Goal: Task Accomplishment & Management: Use online tool/utility

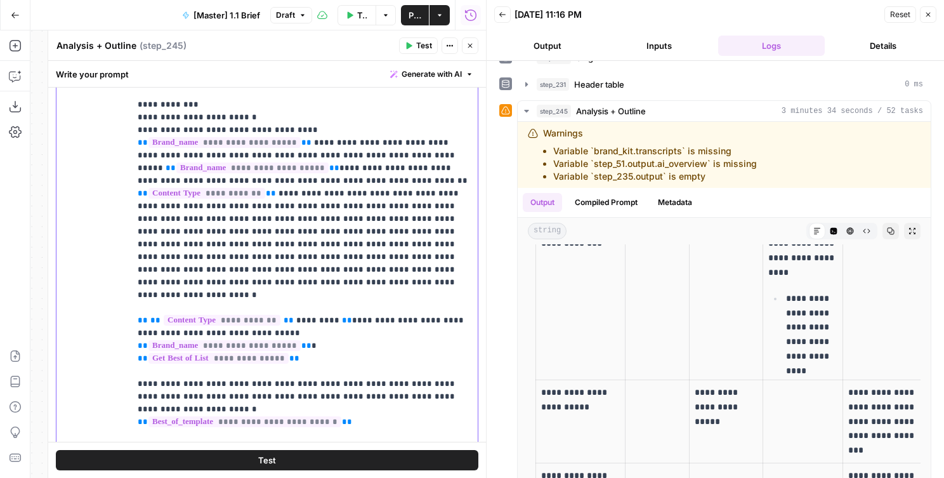
scroll to position [237, 0]
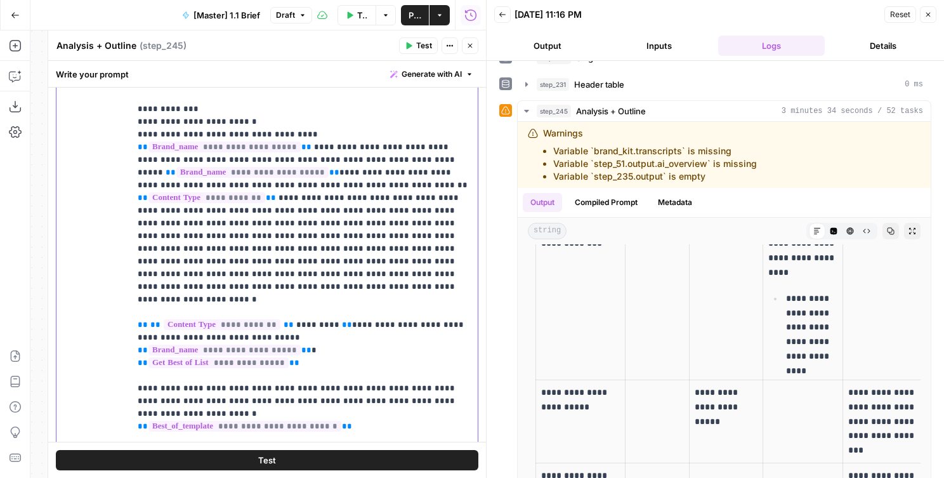
drag, startPoint x: 328, startPoint y: 248, endPoint x: 319, endPoint y: 238, distance: 13.9
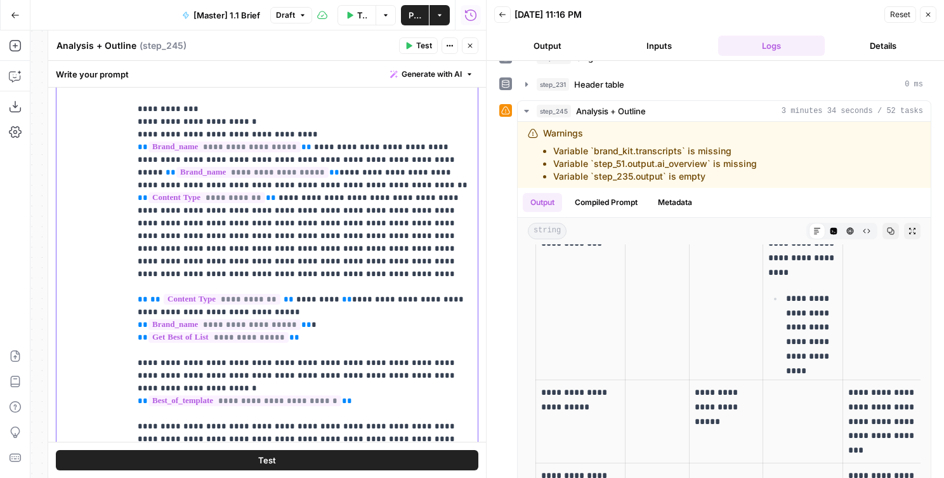
drag, startPoint x: 373, startPoint y: 210, endPoint x: 282, endPoint y: 222, distance: 92.1
click at [282, 222] on p "**********" at bounding box center [304, 483] width 333 height 1549
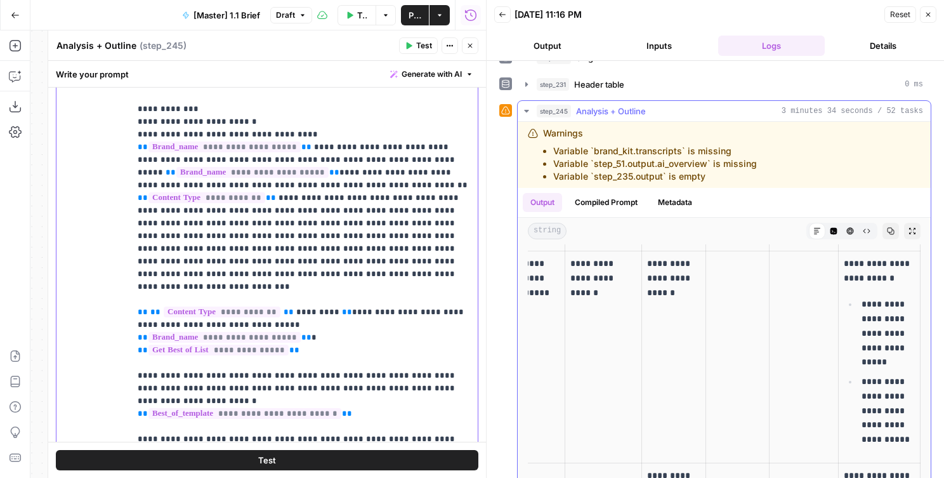
scroll to position [783, 0]
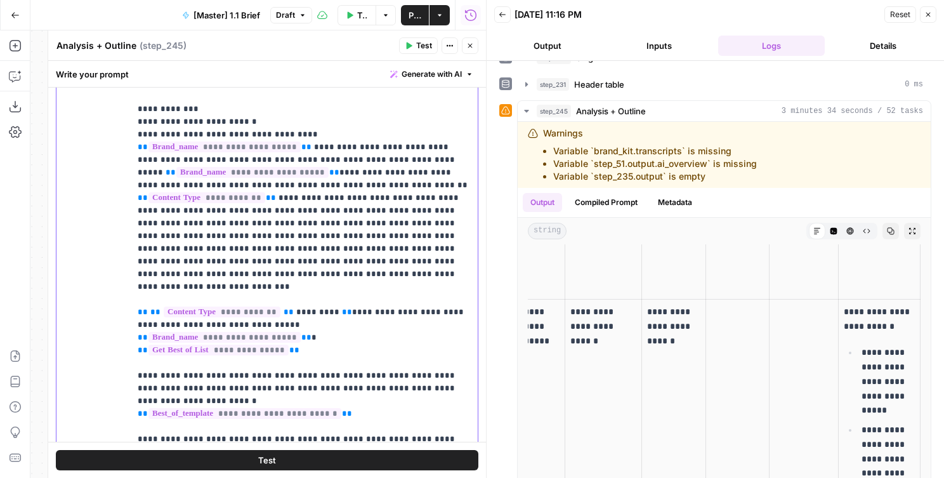
click at [741, 364] on td at bounding box center [738, 406] width 64 height 212
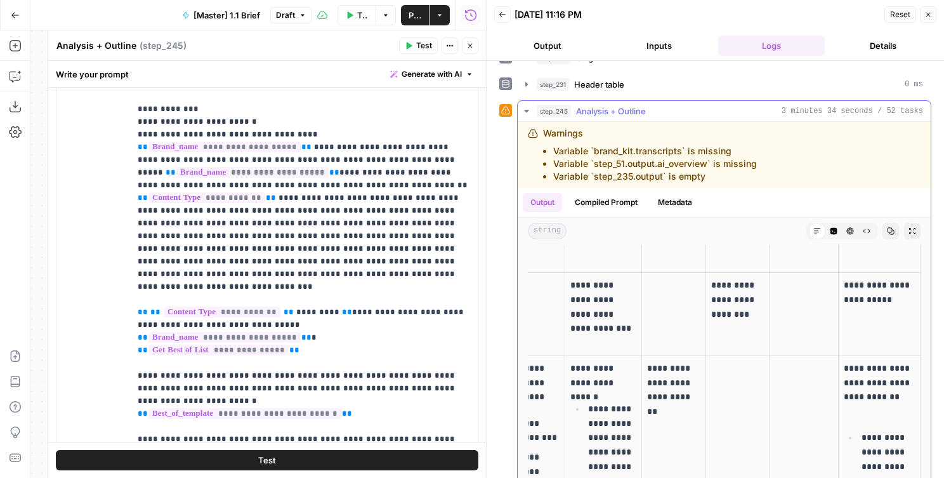
scroll to position [1166, 0]
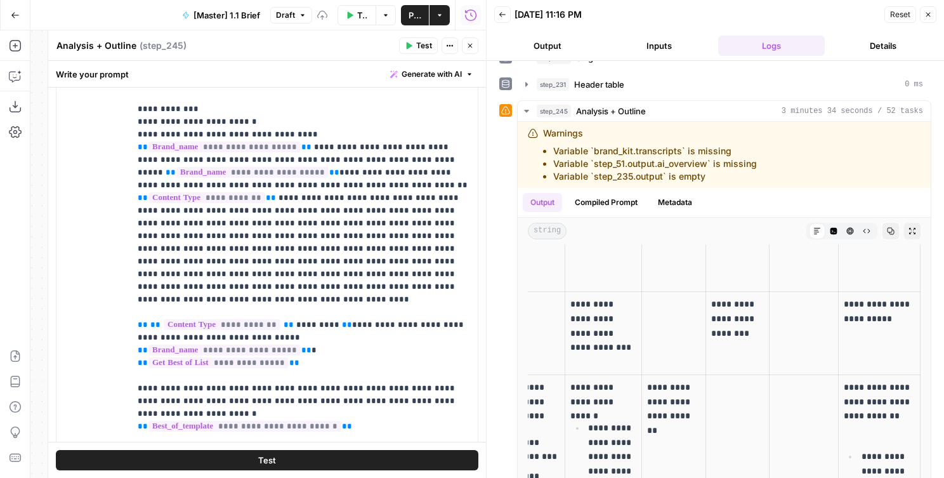
click at [371, 460] on button "Test" at bounding box center [267, 460] width 423 height 20
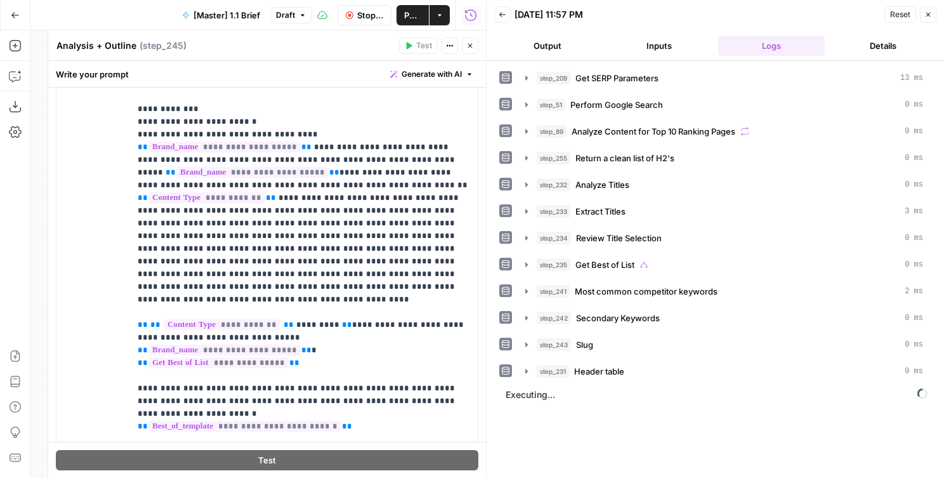
click at [531, 36] on button "Output" at bounding box center [547, 46] width 107 height 20
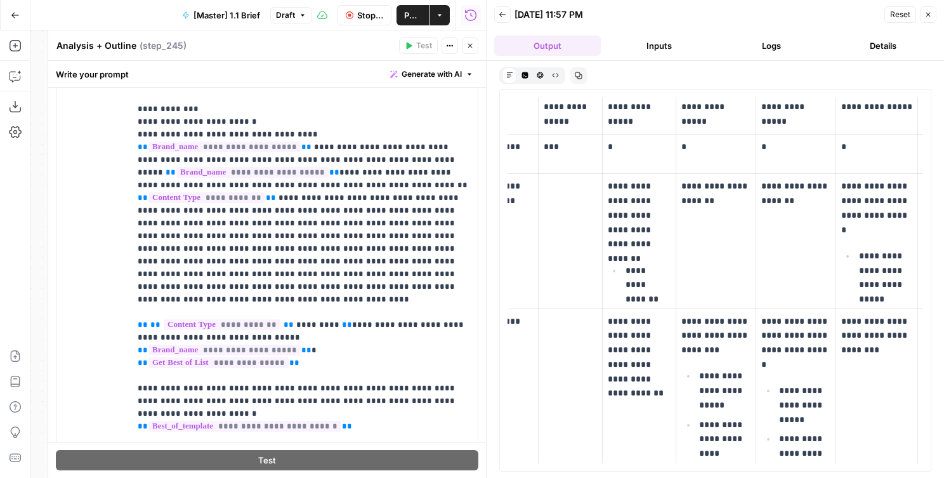
scroll to position [0, 0]
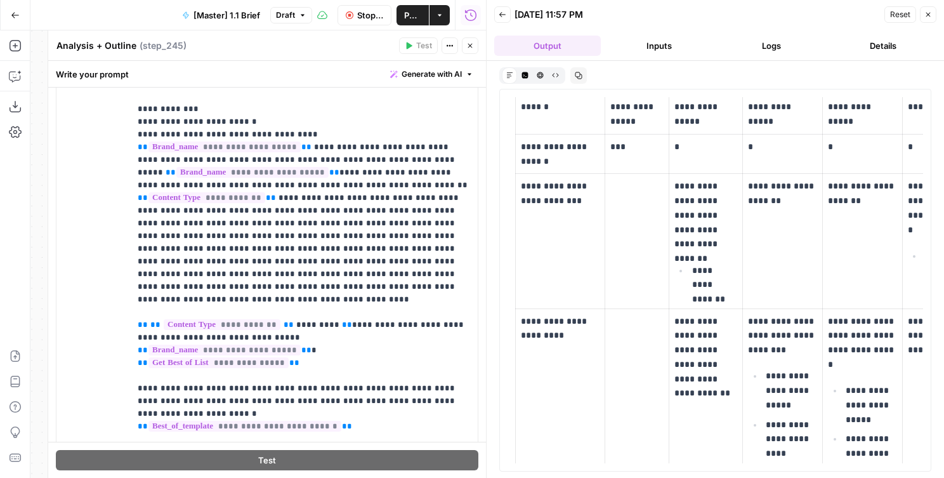
click at [522, 74] on icon "button" at bounding box center [525, 75] width 6 height 6
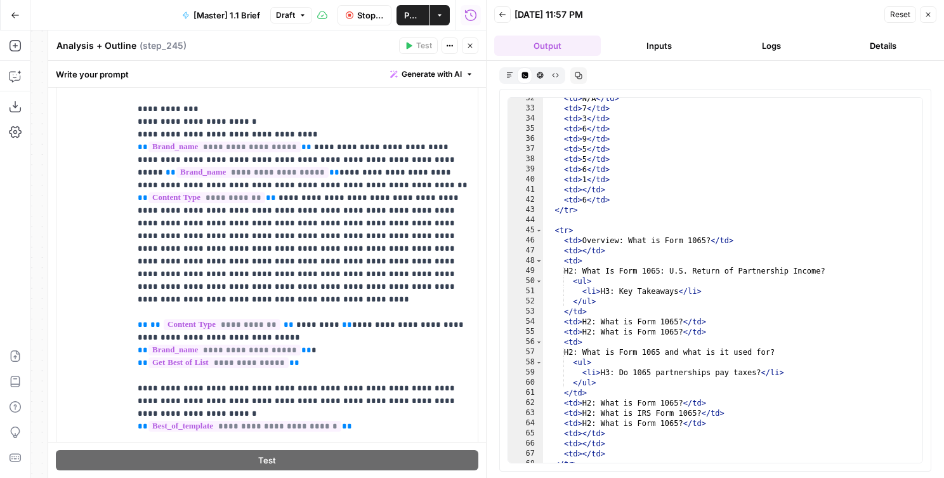
scroll to position [411, 0]
click at [539, 70] on button "HTML Viewer" at bounding box center [540, 74] width 15 height 15
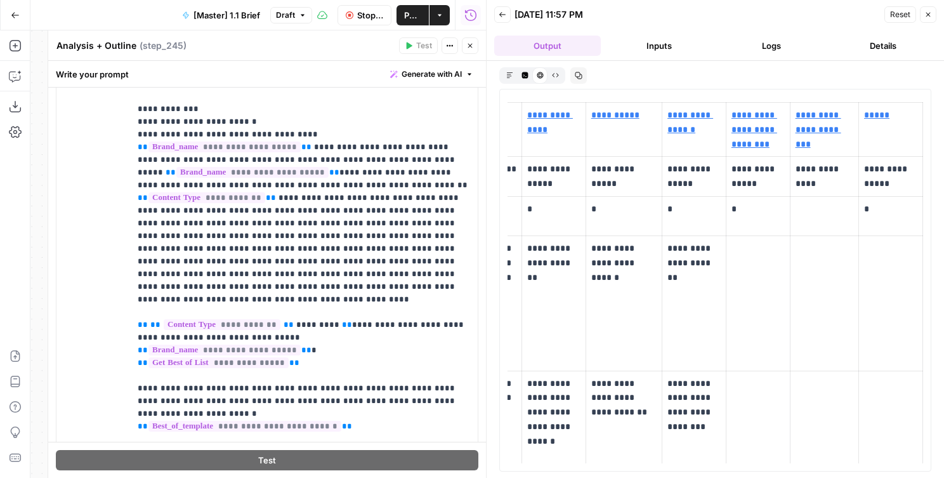
scroll to position [0, 0]
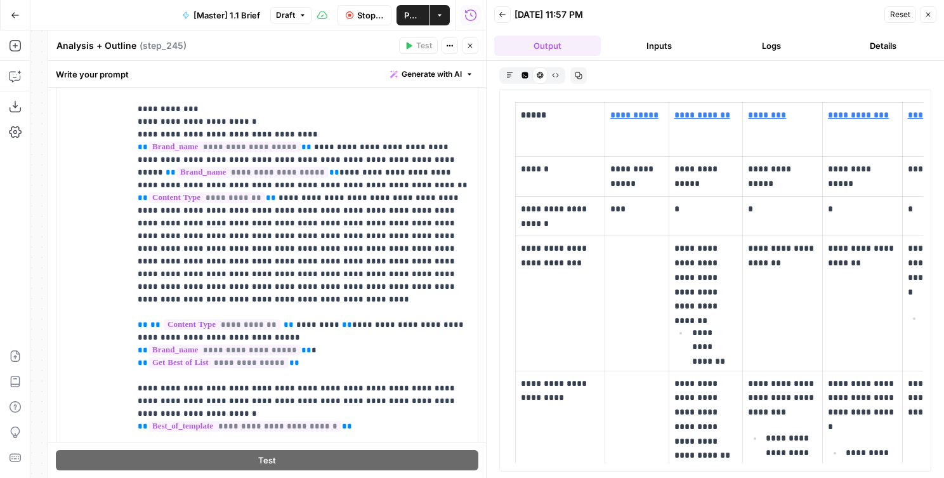
click at [509, 74] on icon "button" at bounding box center [509, 75] width 6 height 6
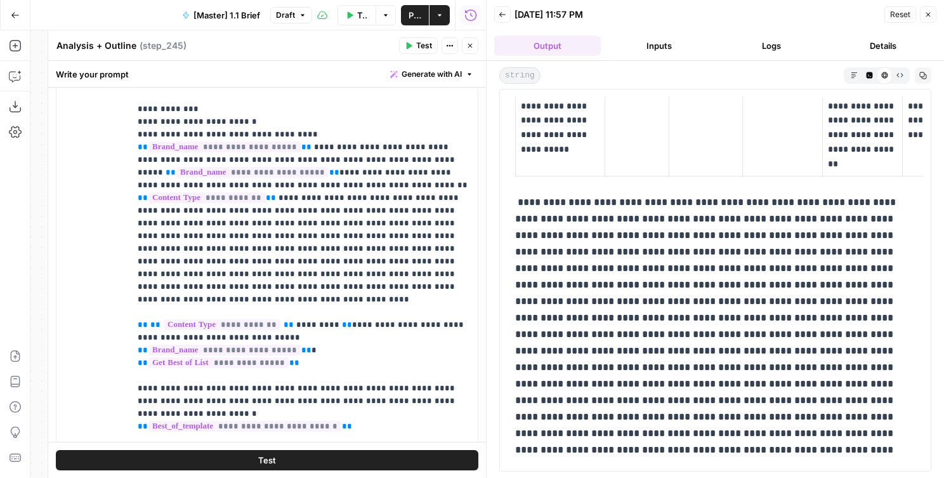
scroll to position [204, 0]
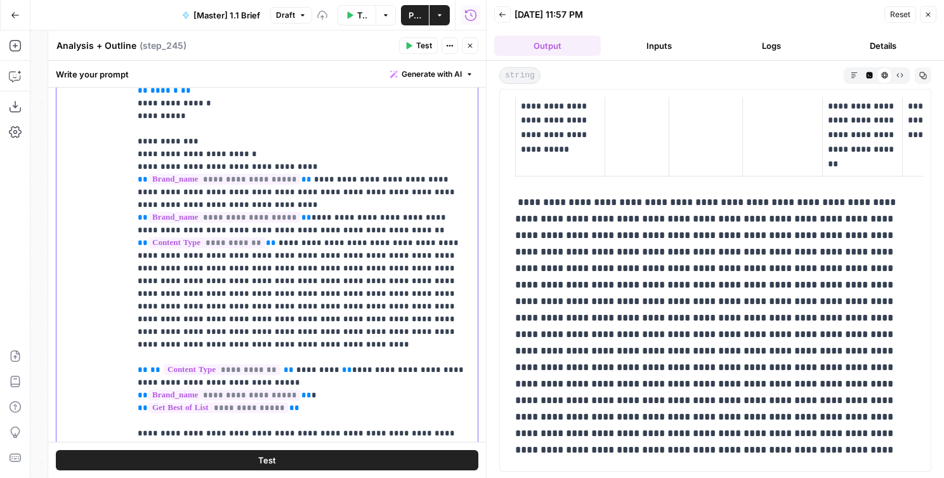
drag, startPoint x: 152, startPoint y: 176, endPoint x: 108, endPoint y: 176, distance: 44.4
click at [108, 176] on div "**********" at bounding box center [266, 214] width 421 height 547
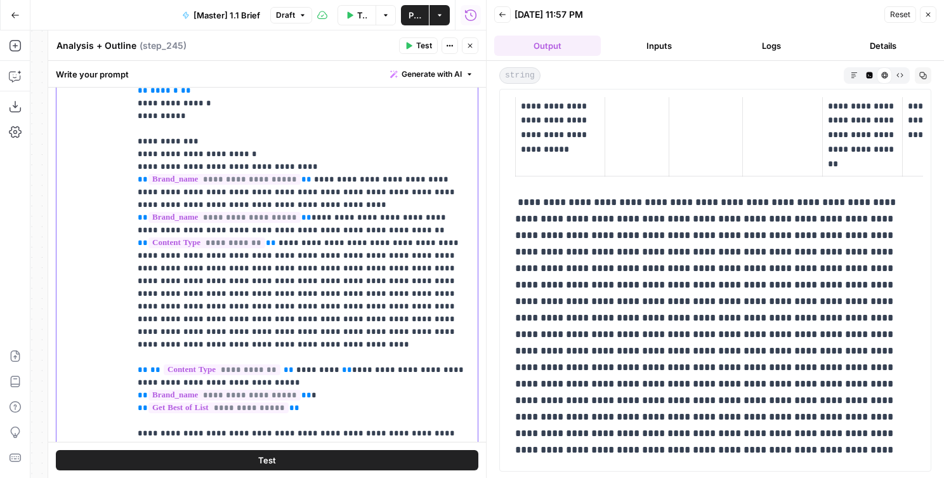
click at [352, 463] on button "Test" at bounding box center [267, 460] width 423 height 20
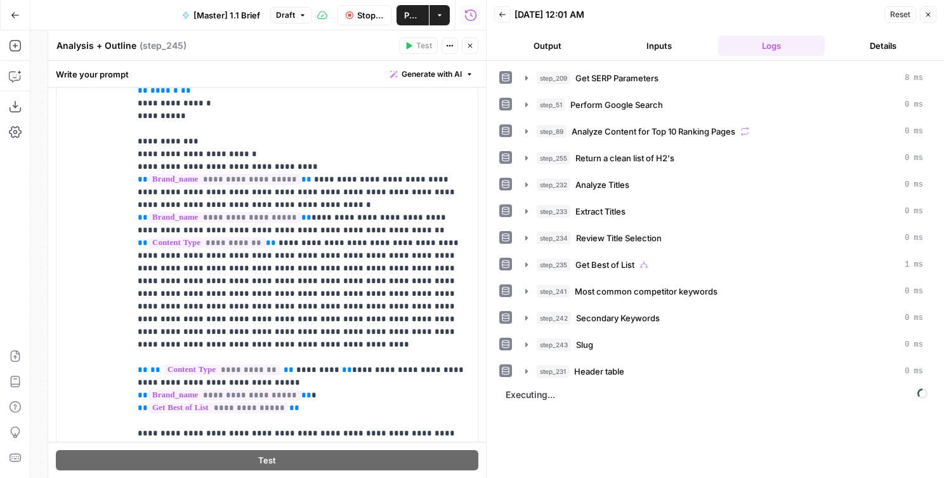
click at [552, 46] on button "Output" at bounding box center [547, 46] width 107 height 20
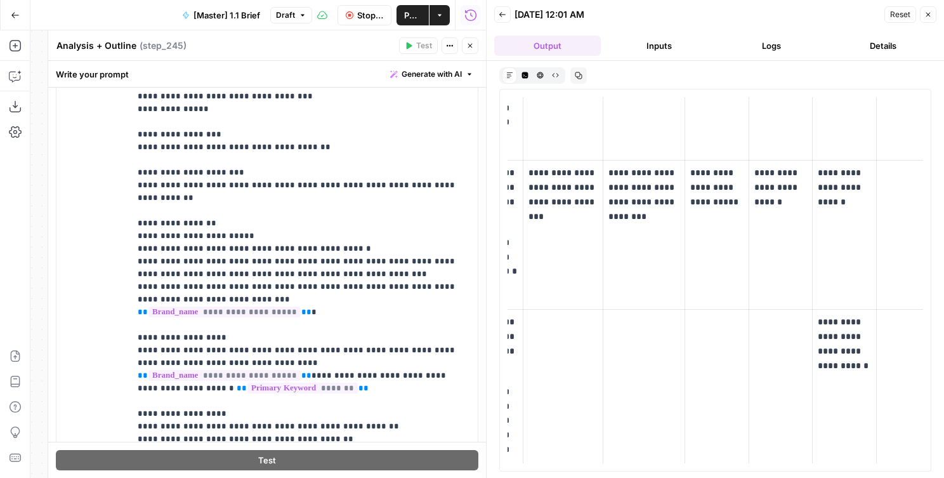
scroll to position [0, 0]
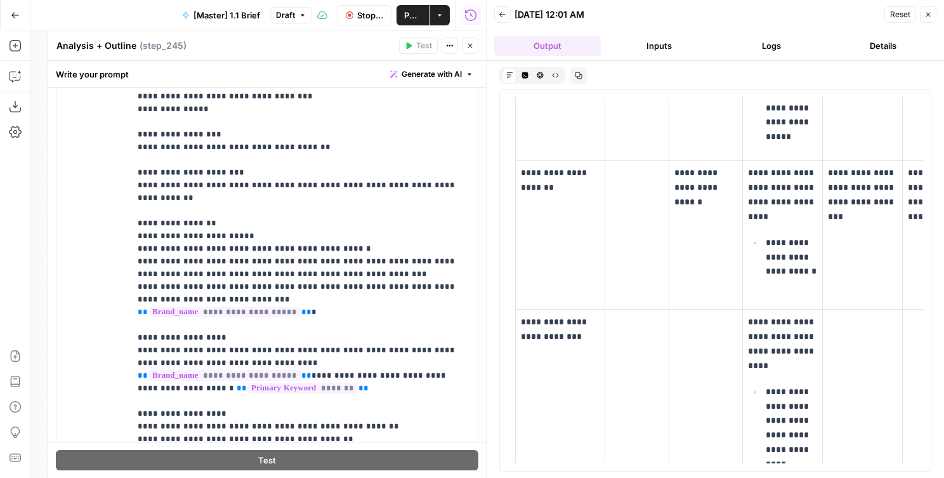
click at [468, 44] on icon "button" at bounding box center [471, 46] width 8 height 8
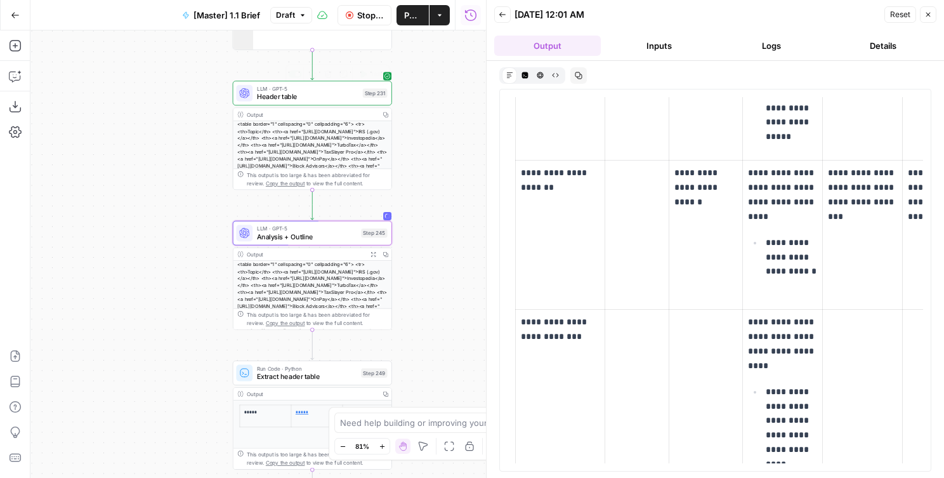
click at [184, 220] on div "false true true false Workflow Set Inputs Inputs Run Code · Python Get SERP Par…" at bounding box center [258, 253] width 456 height 447
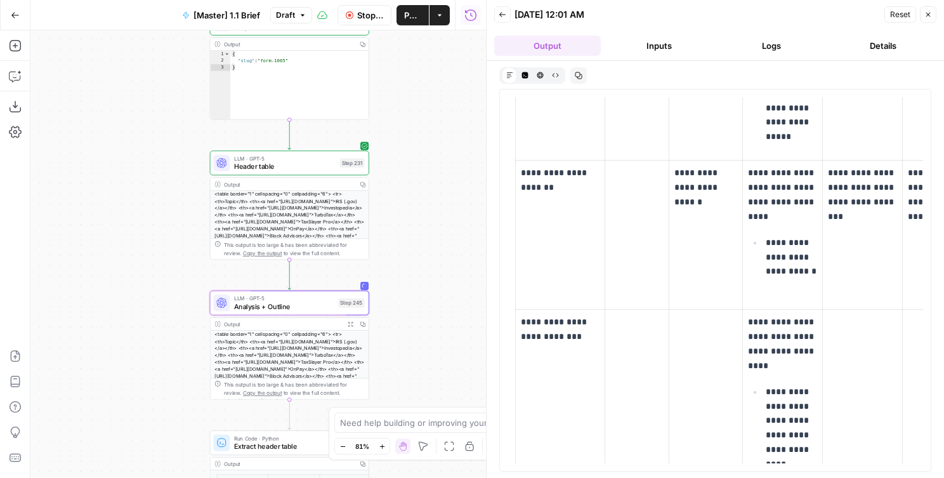
click at [253, 166] on span "Header table" at bounding box center [285, 166] width 102 height 10
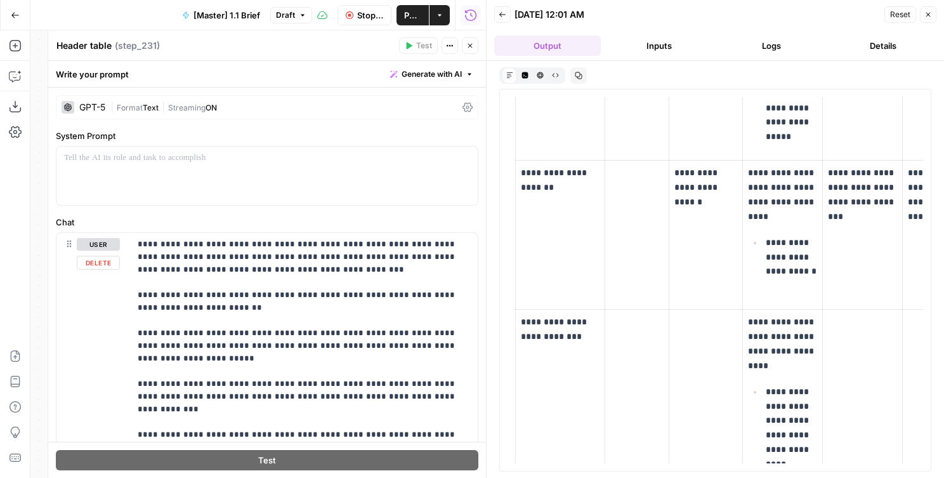
scroll to position [227, 0]
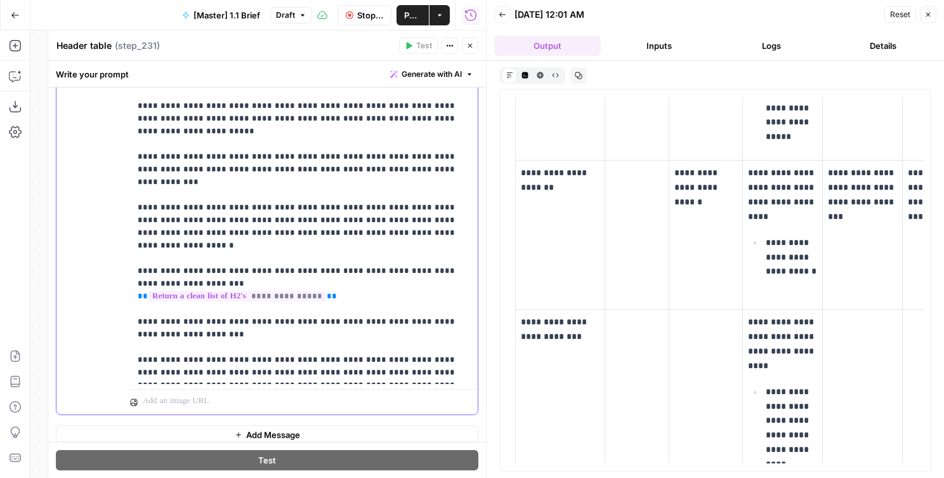
click at [248, 378] on p "**********" at bounding box center [304, 195] width 333 height 368
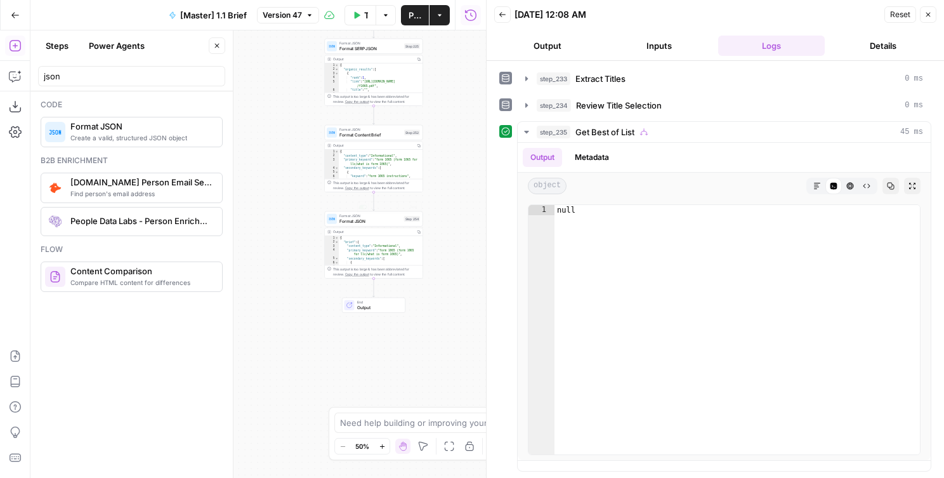
click at [350, 220] on span "Format JSON" at bounding box center [371, 221] width 62 height 6
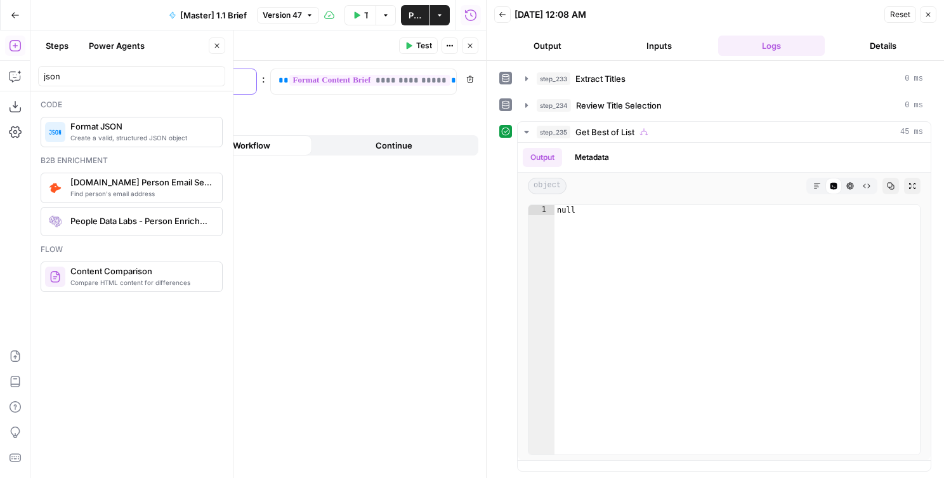
click at [155, 84] on p "*****" at bounding box center [163, 80] width 171 height 13
click at [407, 20] on button "Publish" at bounding box center [415, 15] width 28 height 20
click at [479, 47] on header "Format JSON Format JSON ( step_254 ) Test Actions Close" at bounding box center [267, 45] width 438 height 30
click at [470, 46] on icon "button" at bounding box center [471, 46] width 8 height 8
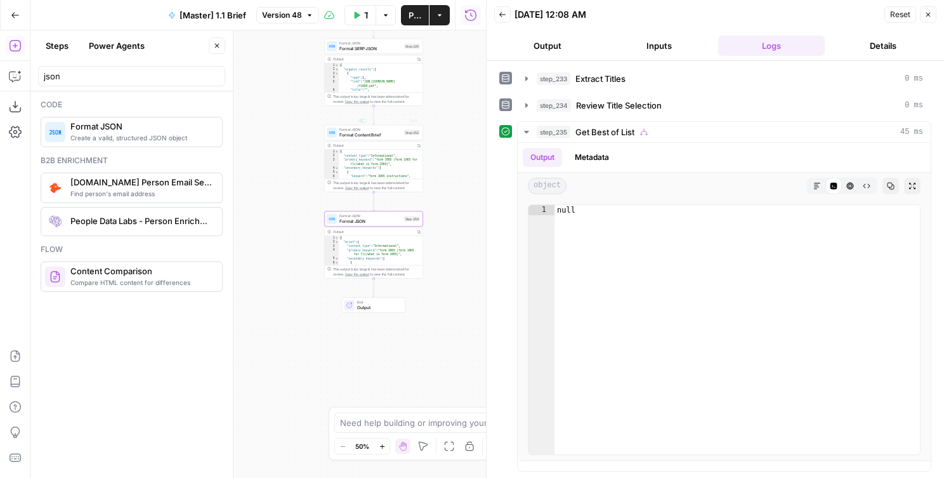
click at [296, 275] on div "false true true false Workflow Set Inputs Inputs Run Code · Python Get SERP Par…" at bounding box center [258, 253] width 456 height 447
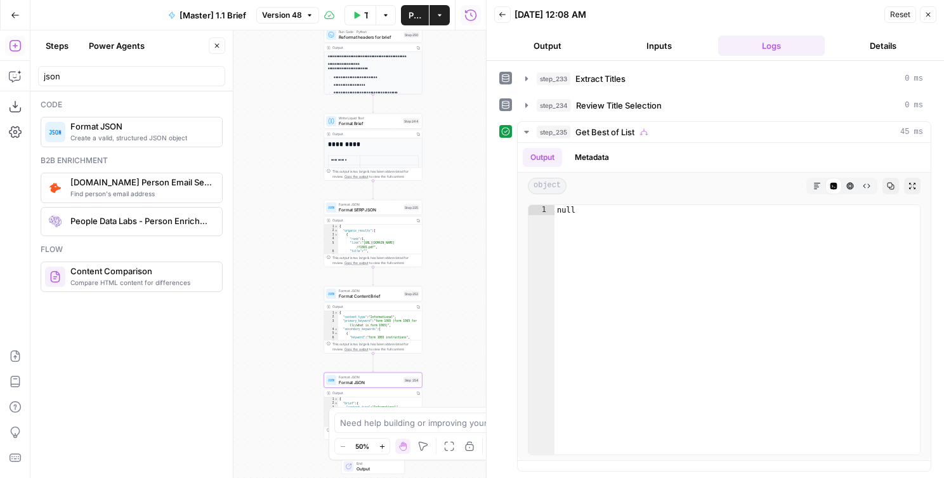
click at [305, 359] on div "false true true false Workflow Set Inputs Inputs Run Code · Python Get SERP Par…" at bounding box center [258, 253] width 456 height 447
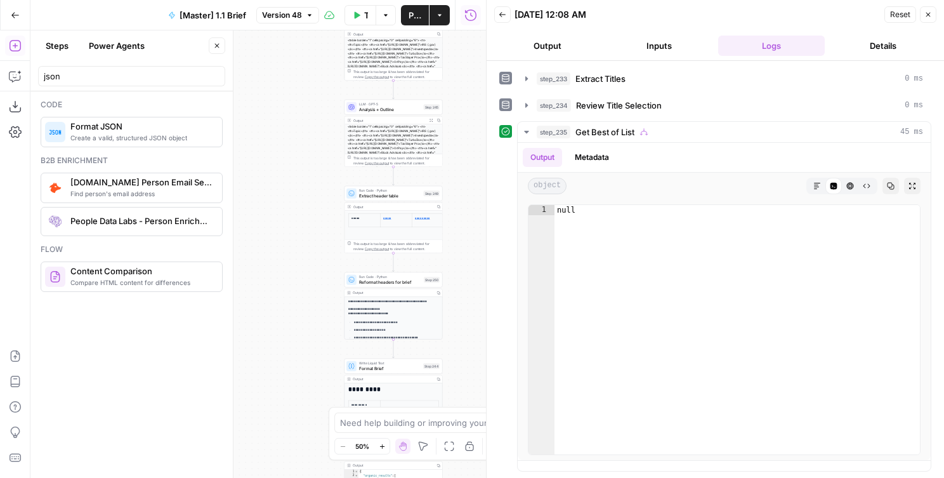
click at [298, 418] on div "false true true false Workflow Set Inputs Inputs Run Code · Python Get SERP Par…" at bounding box center [258, 253] width 456 height 447
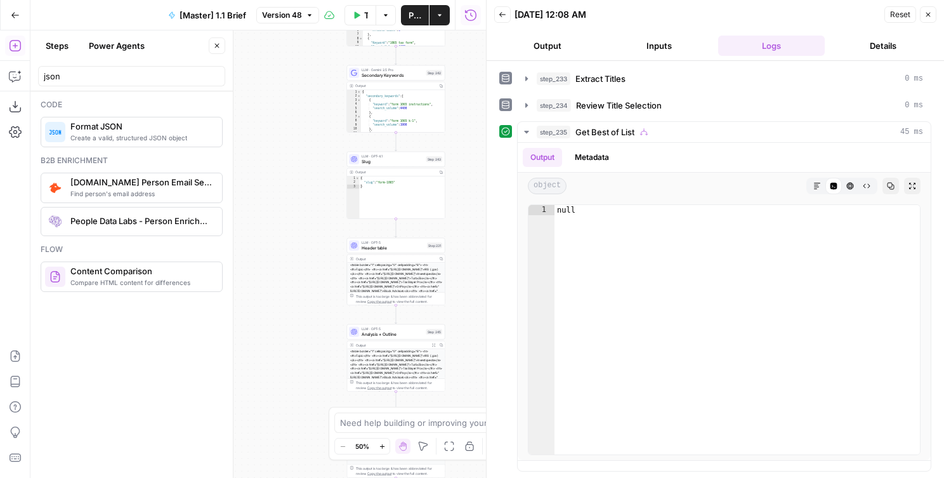
click at [279, 368] on div "false true true false Workflow Set Inputs Inputs Run Code · Python Get SERP Par…" at bounding box center [258, 253] width 456 height 447
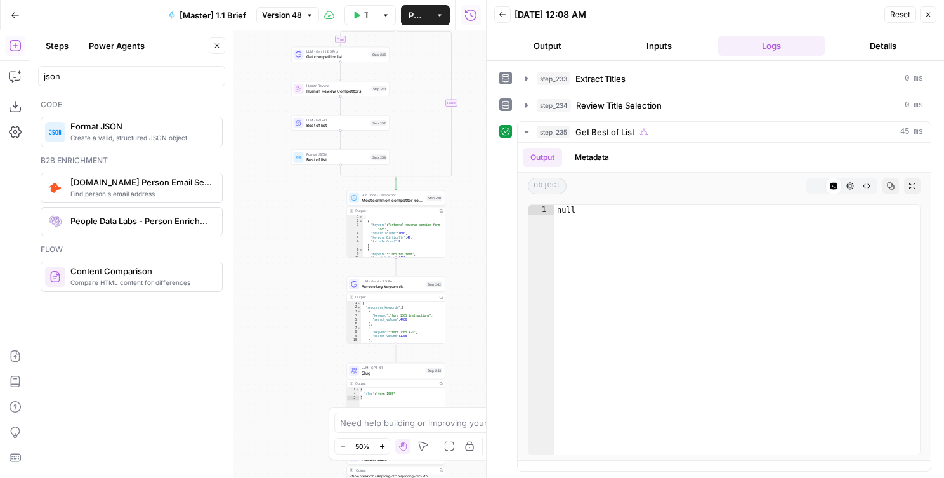
click at [296, 419] on div "false true true false Workflow Set Inputs Inputs Run Code · Python Get SERP Par…" at bounding box center [258, 253] width 456 height 447
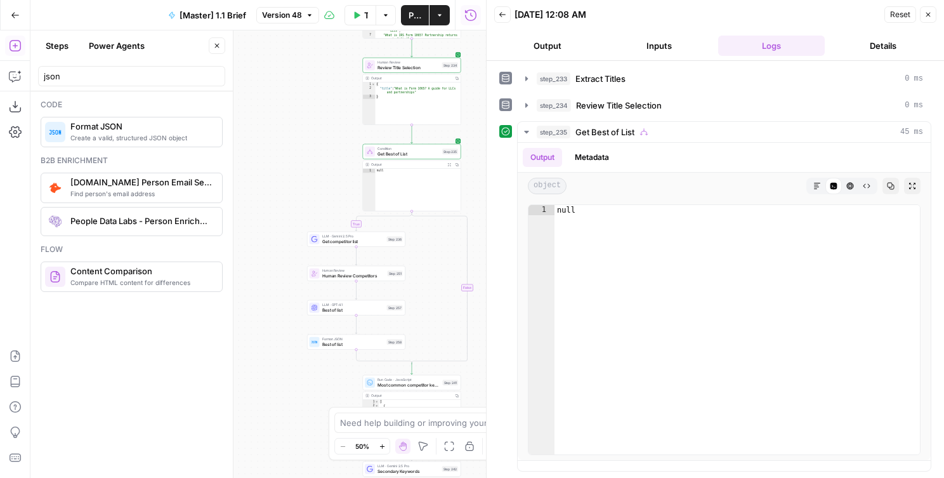
drag, startPoint x: 296, startPoint y: 258, endPoint x: 296, endPoint y: 279, distance: 21.6
click at [296, 279] on div "false true true false Workflow Set Inputs Inputs Run Code · Python Get SERP Par…" at bounding box center [258, 253] width 456 height 447
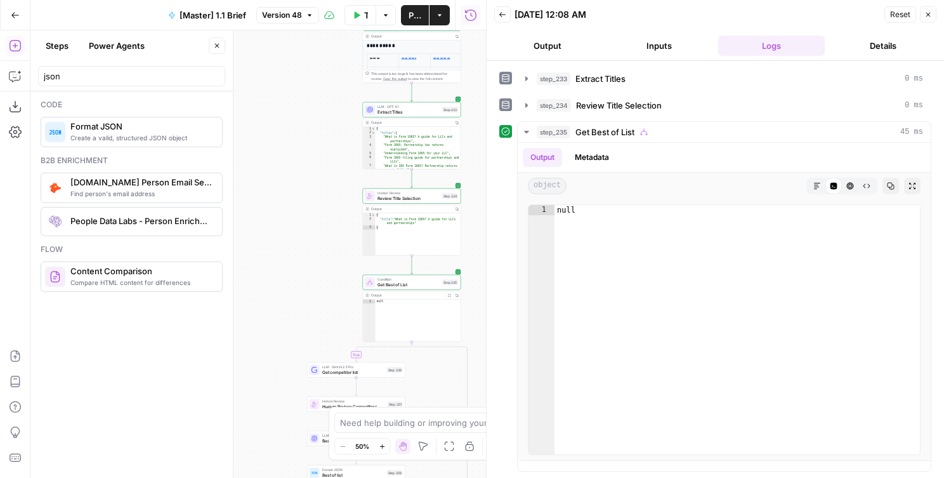
click at [326, 326] on div "false true true false Workflow Set Inputs Inputs Run Code · Python Get SERP Par…" at bounding box center [258, 253] width 456 height 447
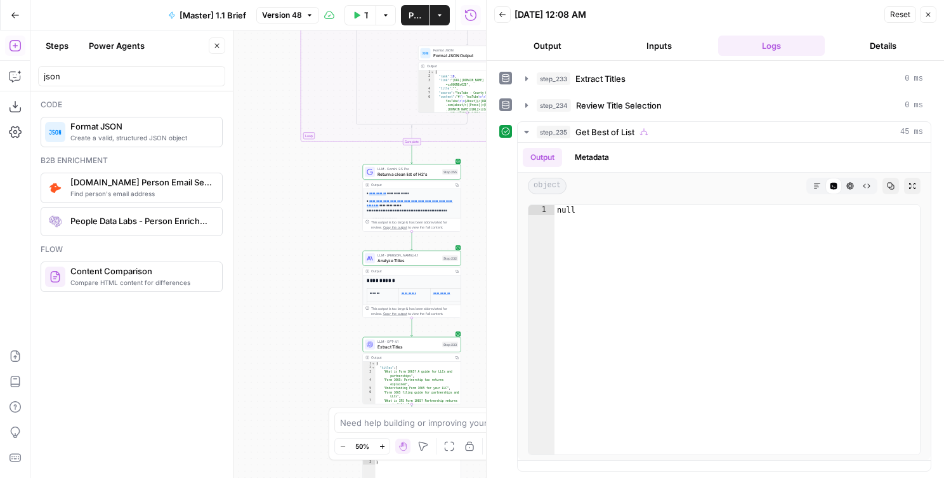
click at [312, 424] on div "false true true false Workflow Set Inputs Inputs Run Code · Python Get SERP Par…" at bounding box center [258, 253] width 456 height 447
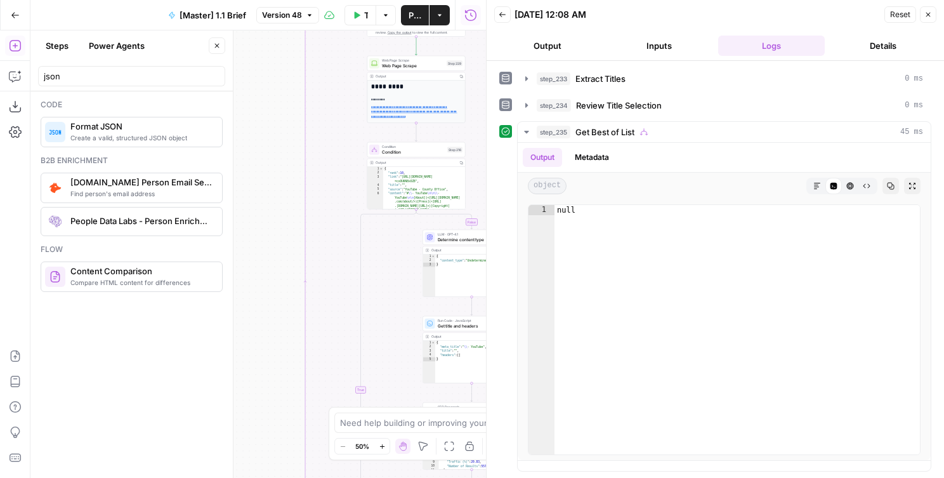
drag, startPoint x: 280, startPoint y: 319, endPoint x: 283, endPoint y: 331, distance: 12.5
click at [283, 331] on div "false true true false Workflow Set Inputs Inputs Run Code · Python Get SERP Par…" at bounding box center [258, 253] width 456 height 447
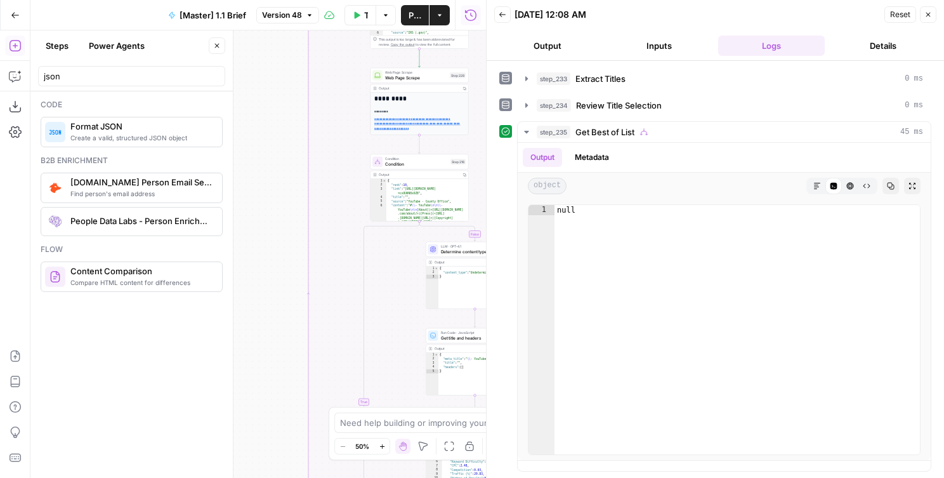
click at [272, 321] on div "false true true false Workflow Set Inputs Inputs Run Code · Python Get SERP Par…" at bounding box center [258, 253] width 456 height 447
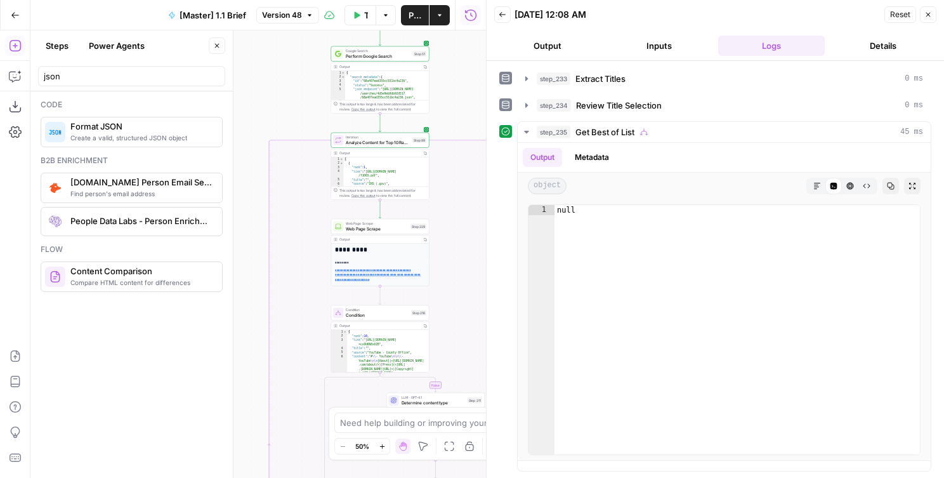
drag, startPoint x: 276, startPoint y: 126, endPoint x: 237, endPoint y: 68, distance: 70.1
click at [237, 68] on body "AirOps Builders New Home Browse AirOps Insights Opportunities AgentFire Insight…" at bounding box center [472, 239] width 944 height 478
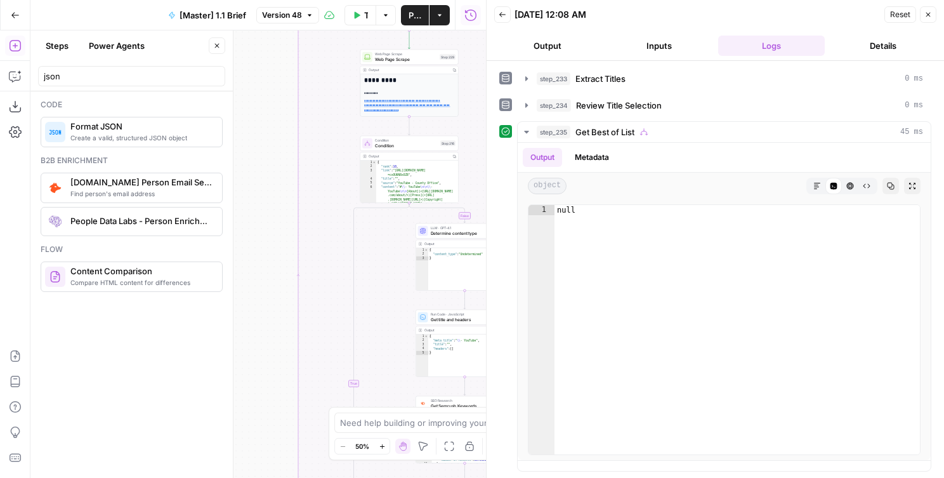
drag, startPoint x: 336, startPoint y: 194, endPoint x: 339, endPoint y: 182, distance: 13.1
click at [339, 180] on div "false true true false Workflow Set Inputs Inputs Run Code · Python Get SERP Par…" at bounding box center [258, 253] width 456 height 447
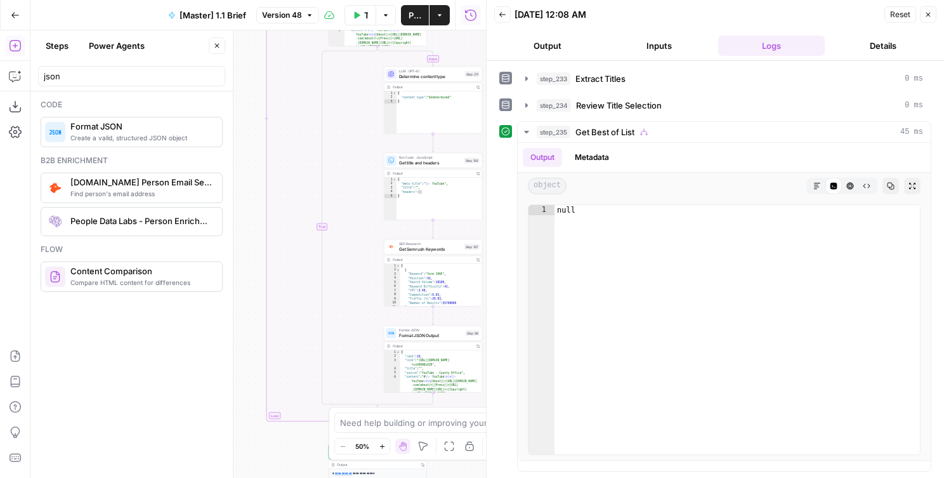
drag, startPoint x: 310, startPoint y: 339, endPoint x: 277, endPoint y: 197, distance: 145.2
click at [277, 183] on div "false true true false Workflow Set Inputs Inputs Run Code · Python Get SERP Par…" at bounding box center [258, 253] width 456 height 447
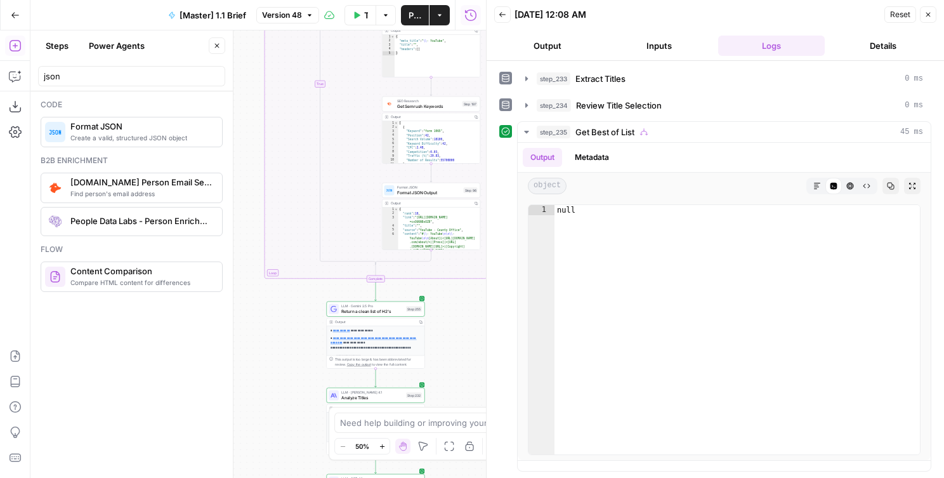
click at [289, 214] on div "false true true false Workflow Set Inputs Inputs Run Code · Python Get SERP Par…" at bounding box center [258, 253] width 456 height 447
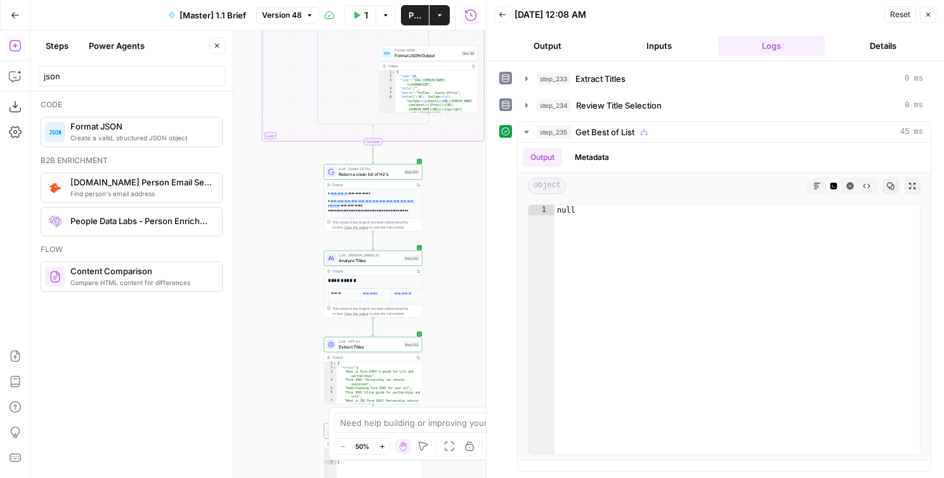
drag, startPoint x: 289, startPoint y: 225, endPoint x: 312, endPoint y: 232, distance: 24.1
click at [289, 225] on div "false true true false Workflow Set Inputs Inputs Run Code · Python Get SERP Par…" at bounding box center [258, 253] width 456 height 447
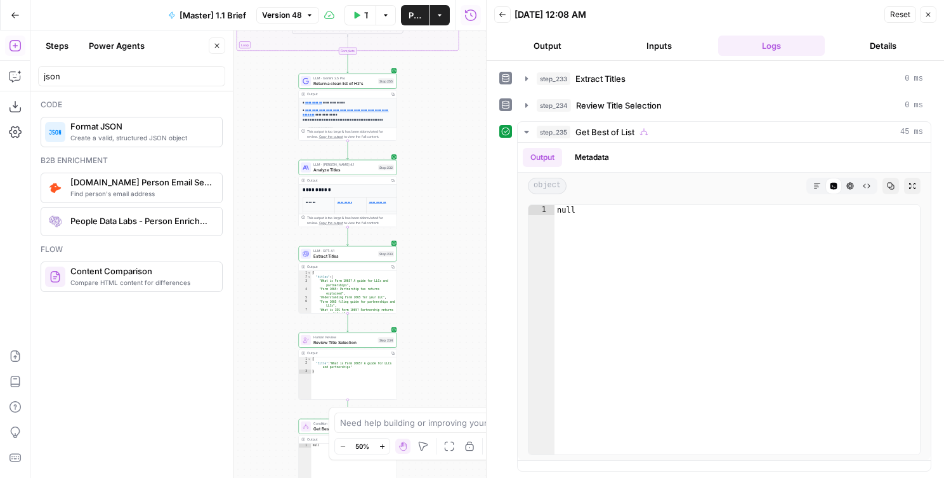
drag, startPoint x: 464, startPoint y: 290, endPoint x: 439, endPoint y: 199, distance: 94.1
click at [439, 199] on div "false true true false Workflow Set Inputs Inputs Run Code · Python Get SERP Par…" at bounding box center [258, 253] width 456 height 447
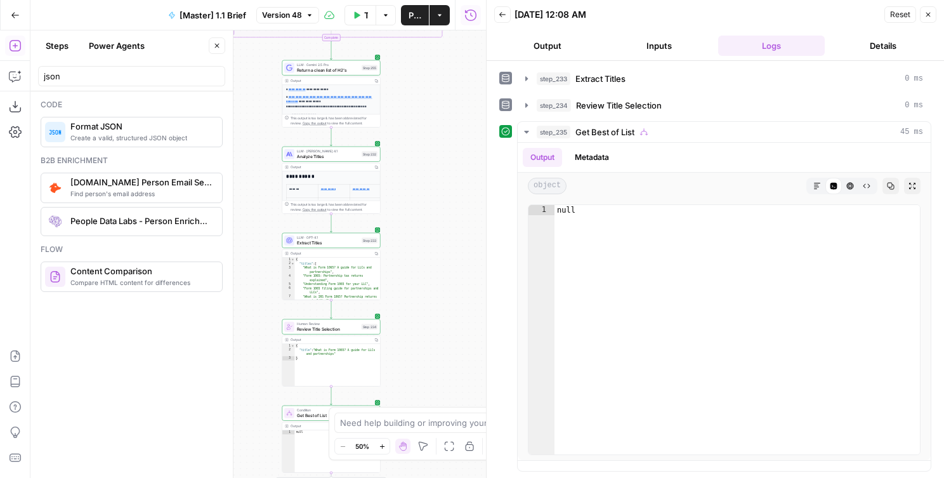
drag, startPoint x: 452, startPoint y: 290, endPoint x: 435, endPoint y: 276, distance: 21.6
click at [435, 276] on div "false true true false Workflow Set Inputs Inputs Run Code · Python Get SERP Par…" at bounding box center [258, 253] width 456 height 447
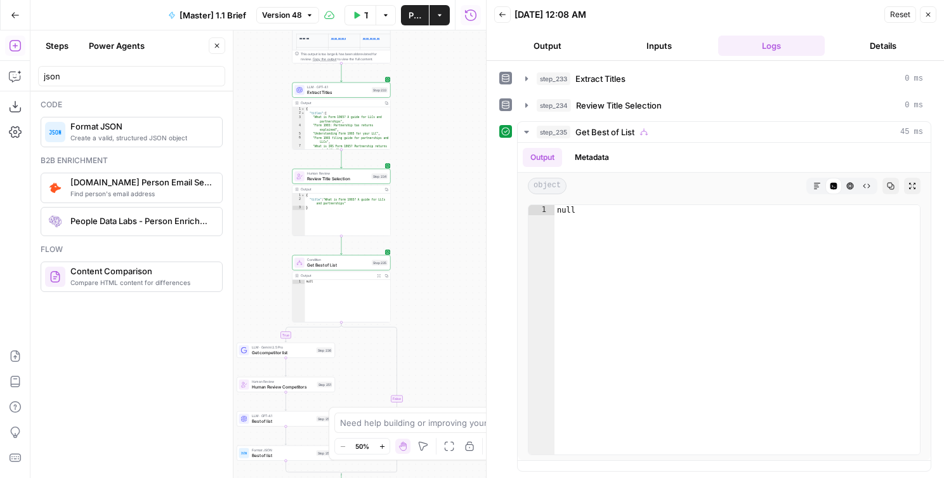
drag, startPoint x: 430, startPoint y: 187, endPoint x: 440, endPoint y: 119, distance: 68.8
click at [440, 119] on div "false true true false Workflow Set Inputs Inputs Run Code · Python Get SERP Par…" at bounding box center [258, 253] width 456 height 447
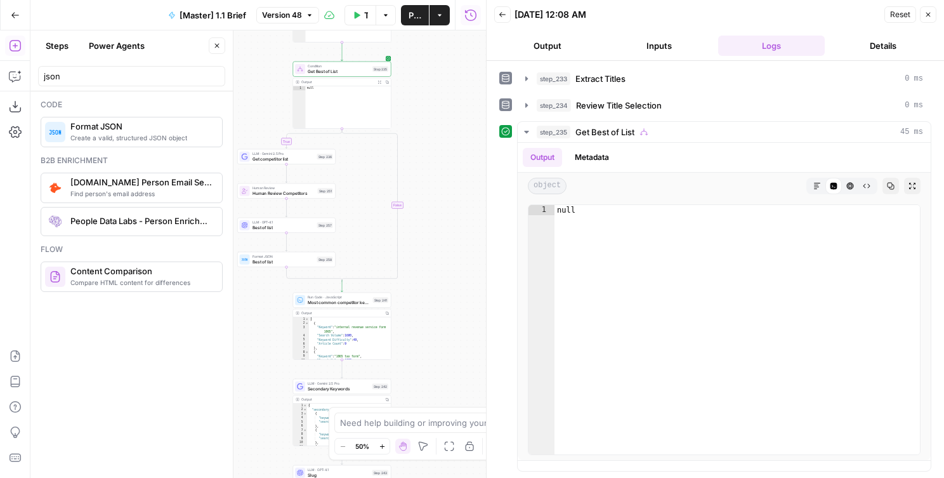
drag, startPoint x: 454, startPoint y: 156, endPoint x: 456, endPoint y: 64, distance: 91.4
click at [456, 63] on div "false true true false Workflow Set Inputs Inputs Run Code · Python Get SERP Par…" at bounding box center [258, 253] width 456 height 447
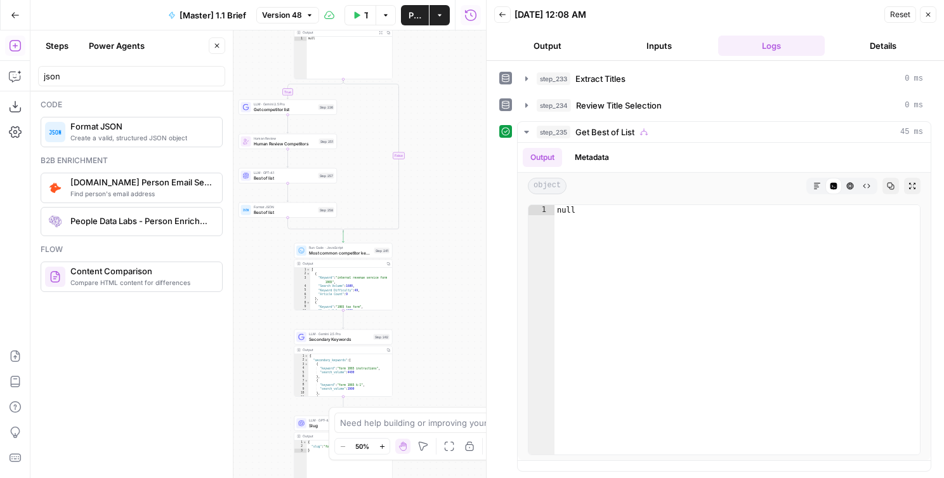
drag, startPoint x: 434, startPoint y: 294, endPoint x: 439, endPoint y: 102, distance: 191.7
click at [441, 76] on div "false true true false Workflow Set Inputs Inputs Run Code · Python Get SERP Par…" at bounding box center [258, 253] width 456 height 447
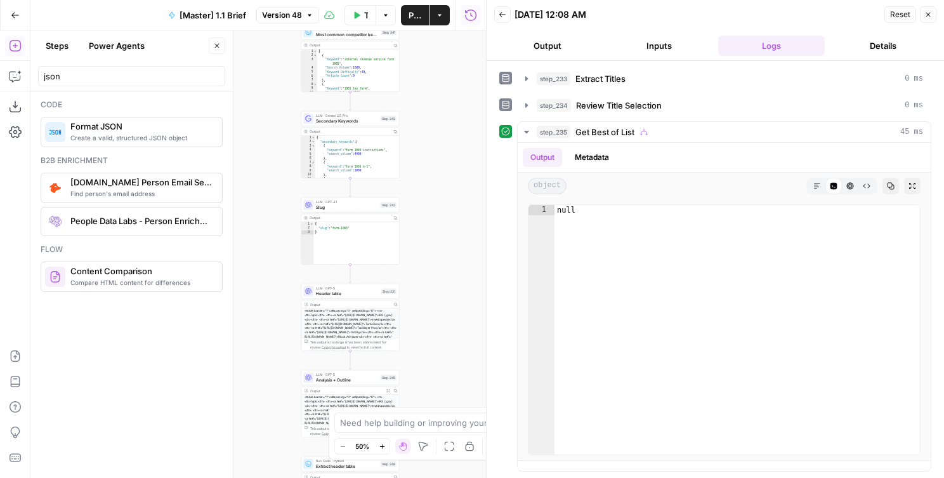
drag, startPoint x: 449, startPoint y: 108, endPoint x: 448, endPoint y: 127, distance: 19.1
click at [449, 105] on div "false true true false Workflow Set Inputs Inputs Run Code · Python Get SERP Par…" at bounding box center [258, 253] width 456 height 447
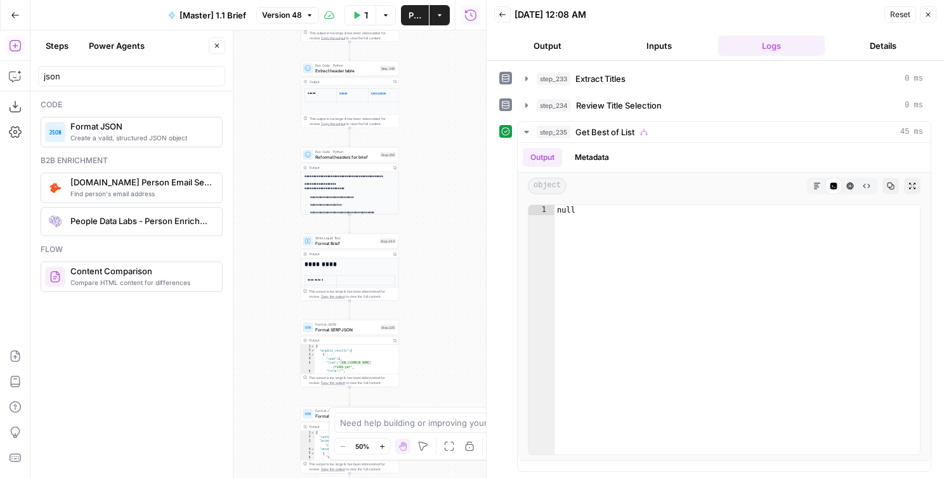
click at [449, 62] on div "false true true false Workflow Set Inputs Inputs Run Code · Python Get SERP Par…" at bounding box center [258, 253] width 456 height 447
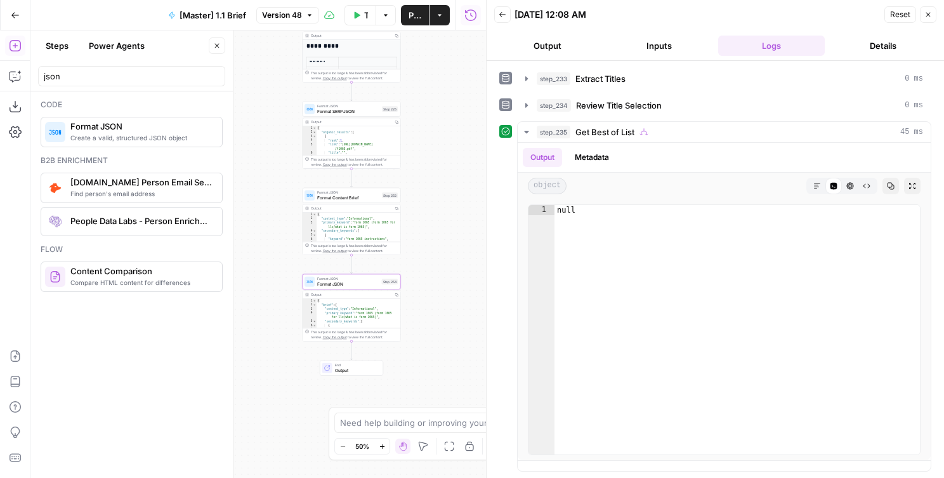
drag, startPoint x: 452, startPoint y: 94, endPoint x: 454, endPoint y: 77, distance: 17.2
click at [454, 77] on div "false true true false Workflow Set Inputs Inputs Run Code · Python Get SERP Par…" at bounding box center [258, 253] width 456 height 447
drag, startPoint x: 437, startPoint y: 114, endPoint x: 440, endPoint y: 281, distance: 167.0
click at [441, 281] on div "false true true false Workflow Set Inputs Inputs Run Code · Python Get SERP Par…" at bounding box center [258, 253] width 456 height 447
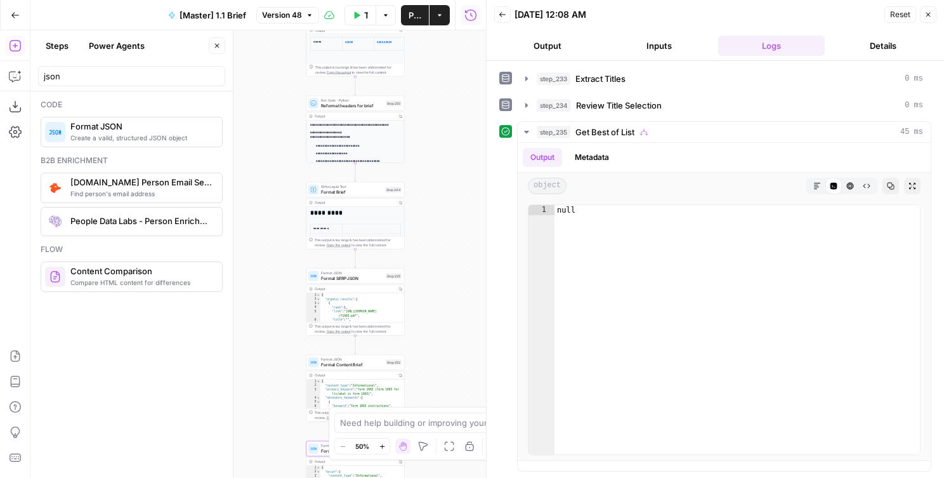
click at [449, 281] on div "false true true false Workflow Set Inputs Inputs Run Code · Python Get SERP Par…" at bounding box center [258, 253] width 456 height 447
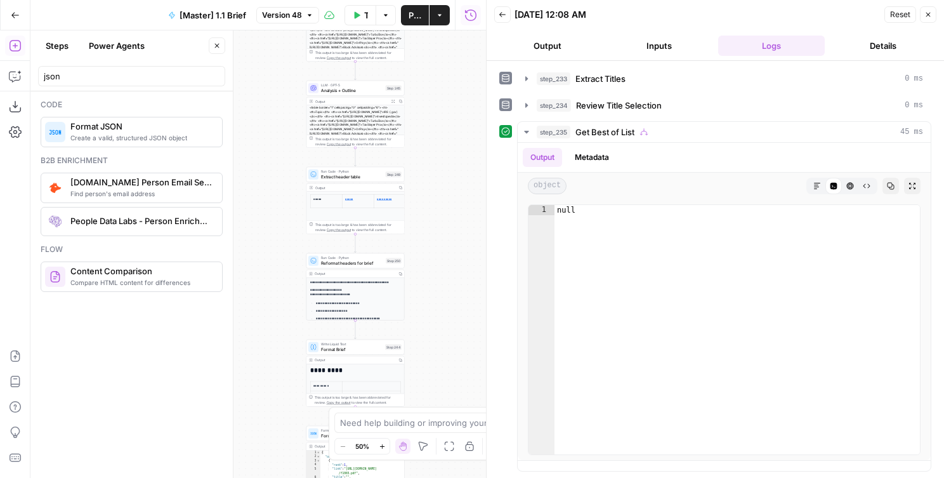
drag, startPoint x: 465, startPoint y: 81, endPoint x: 465, endPoint y: 206, distance: 125.7
click at [465, 216] on div "false true true false Workflow Set Inputs Inputs Run Code · Python Get SERP Par…" at bounding box center [258, 253] width 456 height 447
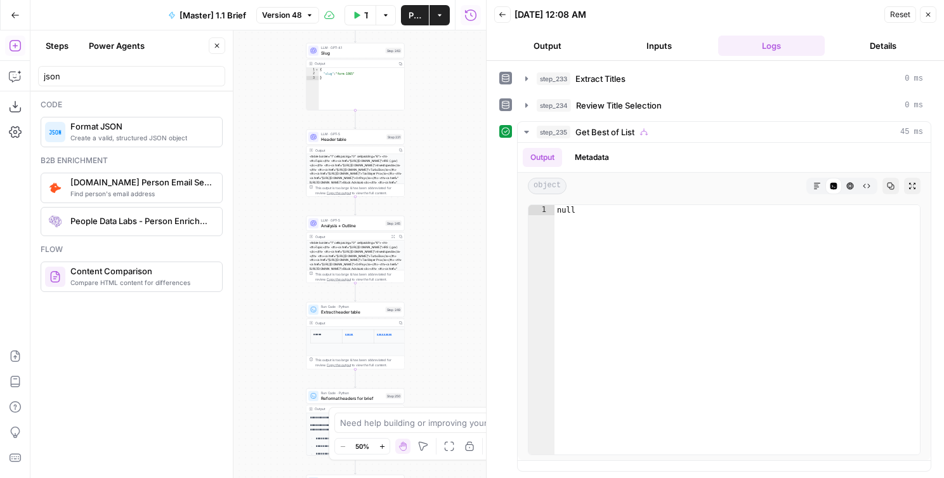
drag, startPoint x: 434, startPoint y: 112, endPoint x: 434, endPoint y: 254, distance: 141.5
click at [434, 254] on div "false true true false Workflow Set Inputs Inputs Run Code · Python Get SERP Par…" at bounding box center [258, 253] width 456 height 447
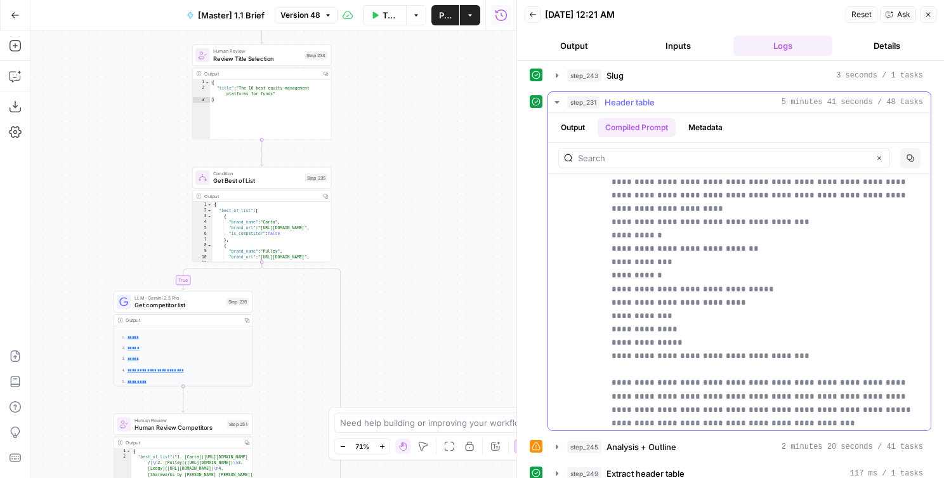
click at [588, 129] on button "Output" at bounding box center [572, 127] width 39 height 19
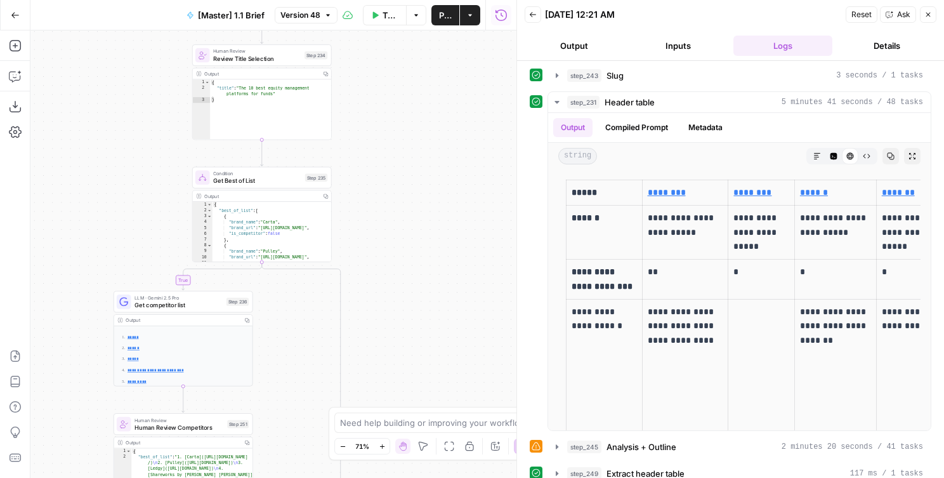
drag, startPoint x: 402, startPoint y: 291, endPoint x: 489, endPoint y: 62, distance: 245.9
click at [489, 62] on div "true false true false Workflow Set Inputs Inputs Run Code · Python Get SERP Par…" at bounding box center [273, 253] width 486 height 447
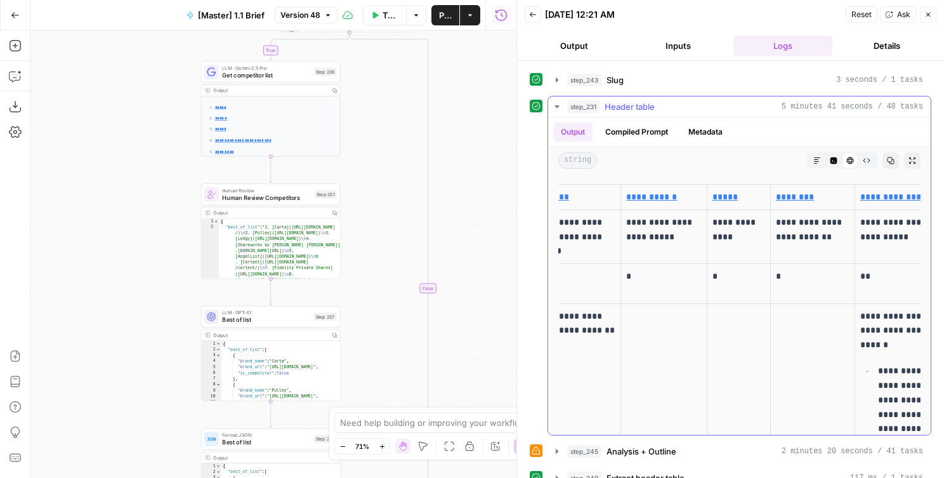
scroll to position [0, 371]
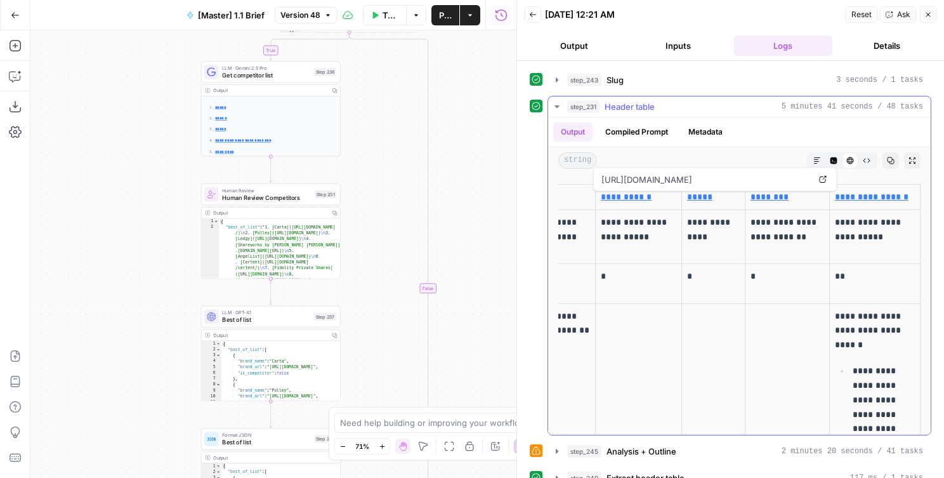
click at [623, 129] on button "Compiled Prompt" at bounding box center [637, 131] width 78 height 19
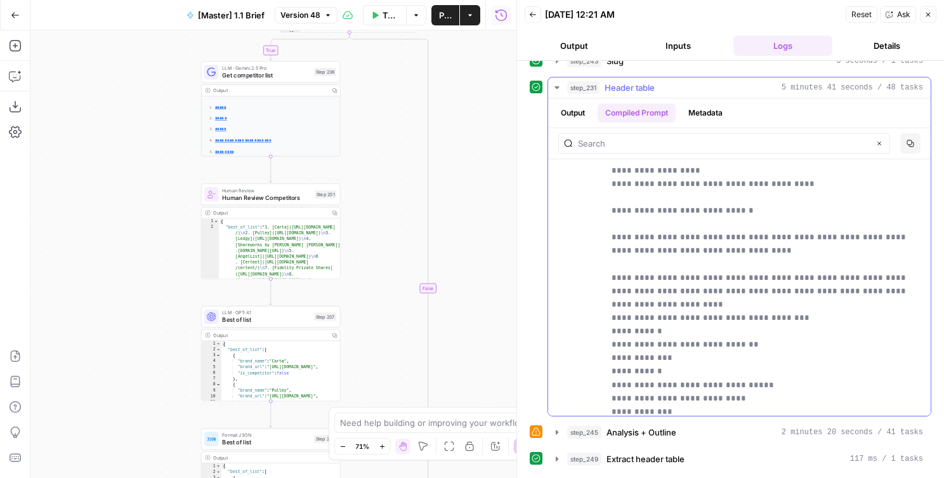
scroll to position [285, 0]
click at [567, 105] on button "Output" at bounding box center [572, 111] width 39 height 19
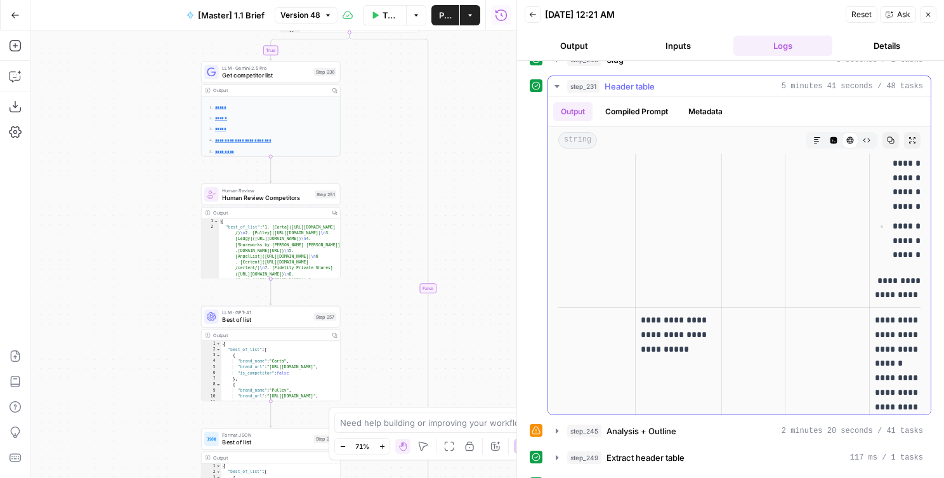
scroll to position [0, 0]
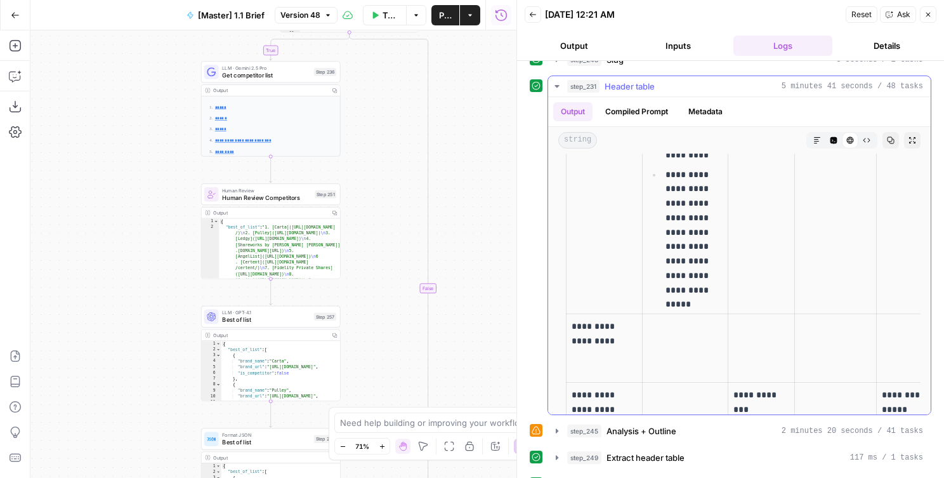
click at [645, 110] on button "Compiled Prompt" at bounding box center [637, 111] width 78 height 19
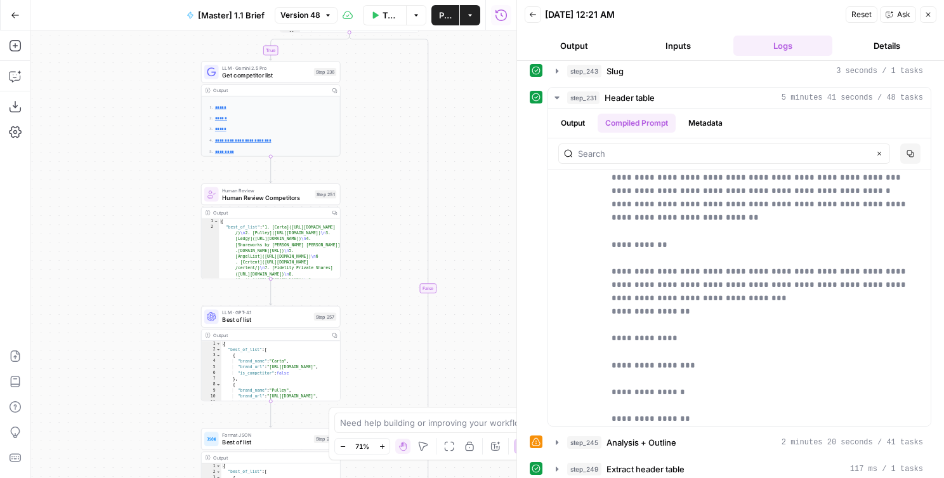
scroll to position [261, 0]
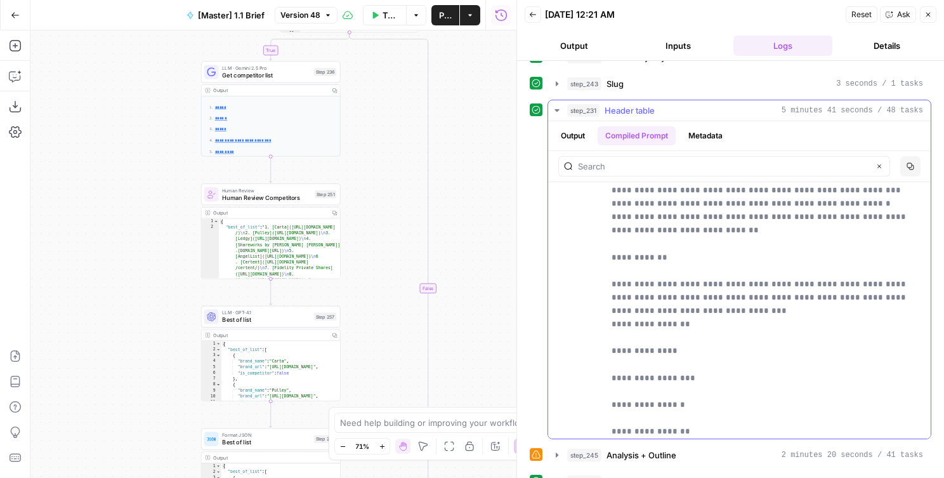
click at [579, 126] on button "Output" at bounding box center [572, 135] width 39 height 19
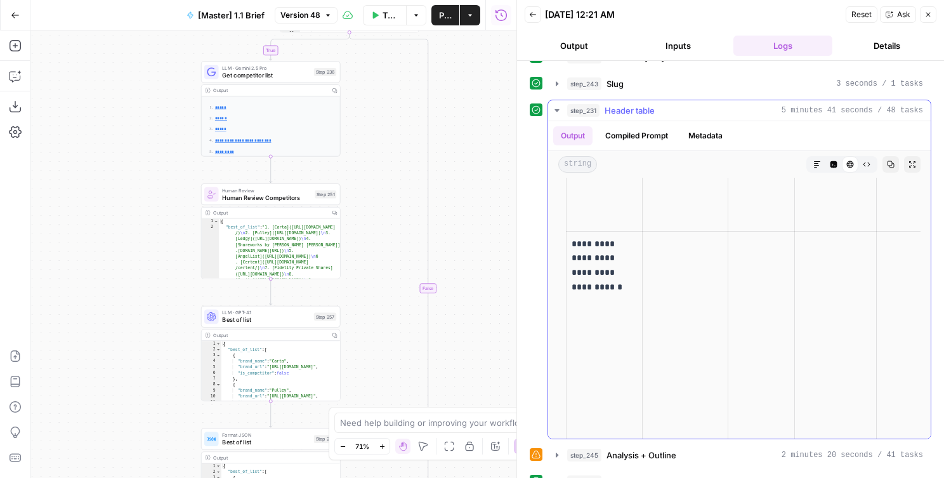
scroll to position [3943, 0]
click at [649, 138] on button "Compiled Prompt" at bounding box center [637, 135] width 78 height 19
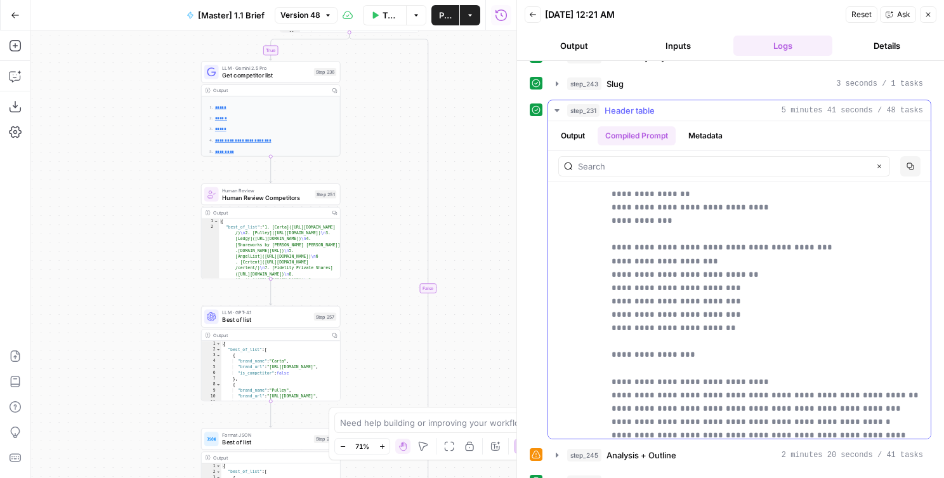
scroll to position [996, 0]
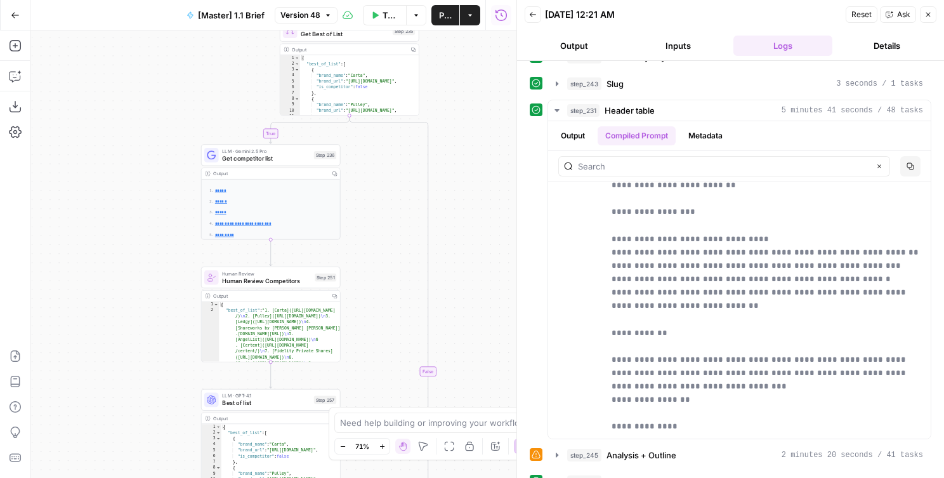
drag, startPoint x: 472, startPoint y: 230, endPoint x: 471, endPoint y: 317, distance: 87.6
click at [472, 317] on div "true false true false Workflow Set Inputs Inputs Run Code · Python Get SERP Par…" at bounding box center [273, 253] width 486 height 447
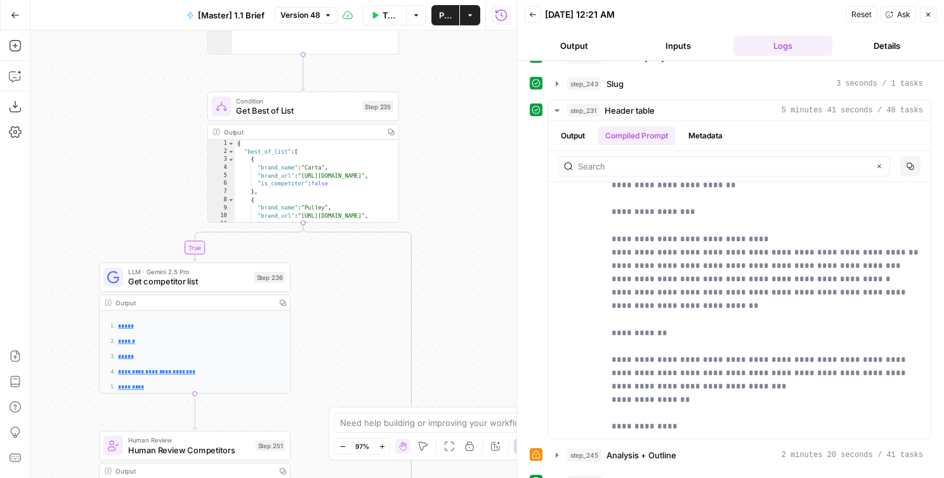
drag, startPoint x: 477, startPoint y: 168, endPoint x: 477, endPoint y: 316, distance: 147.9
click at [477, 316] on div "true false true false Workflow Set Inputs Inputs Run Code · Python Get SERP Par…" at bounding box center [273, 253] width 486 height 447
drag, startPoint x: 477, startPoint y: 317, endPoint x: 477, endPoint y: 26, distance: 290.7
click at [477, 26] on div "Go Back [Master] 1.1 Brief Version 48 Test Workflow Options Publish Actions Run…" at bounding box center [258, 239] width 517 height 478
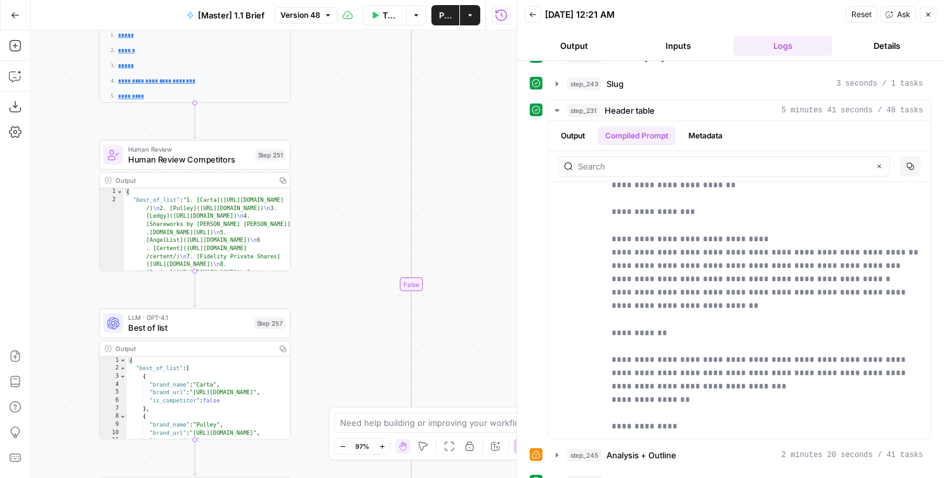
drag, startPoint x: 477, startPoint y: 122, endPoint x: 475, endPoint y: 347, distance: 224.7
click at [475, 344] on div "true false true false Workflow Set Inputs Inputs Run Code · Python Get SERP Par…" at bounding box center [273, 253] width 486 height 447
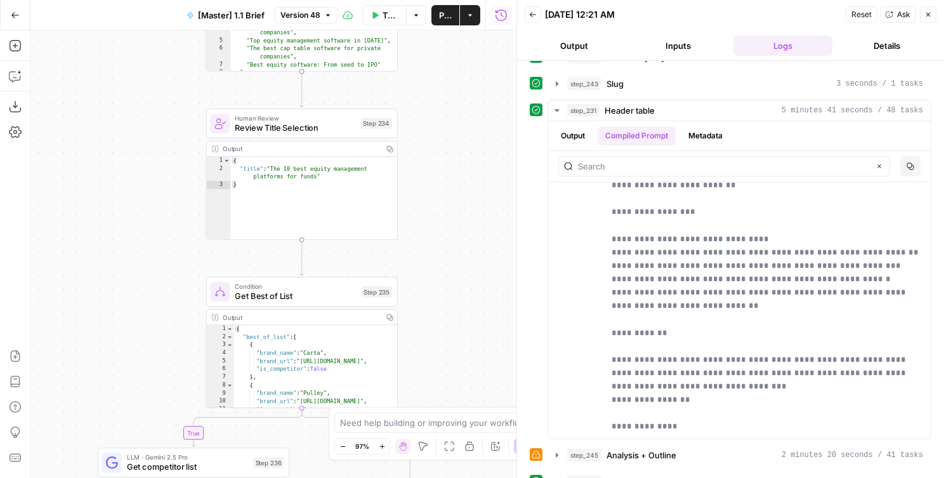
drag, startPoint x: 427, startPoint y: 109, endPoint x: 427, endPoint y: 300, distance: 191.0
click at [427, 300] on div "true false true false Workflow Set Inputs Inputs Run Code · Python Get SERP Par…" at bounding box center [273, 253] width 486 height 447
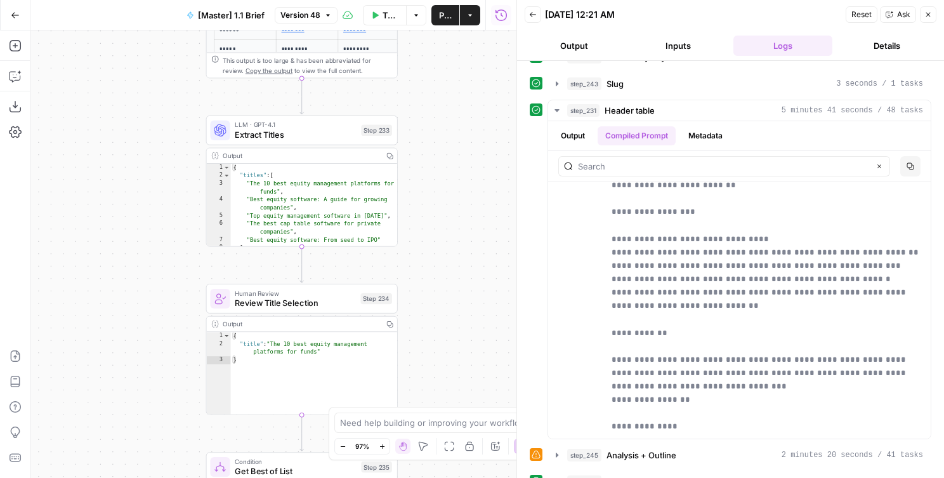
drag, startPoint x: 445, startPoint y: 192, endPoint x: 445, endPoint y: 366, distance: 174.5
click at [445, 366] on div "true false true false Workflow Set Inputs Inputs Run Code · Python Get SERP Par…" at bounding box center [273, 253] width 486 height 447
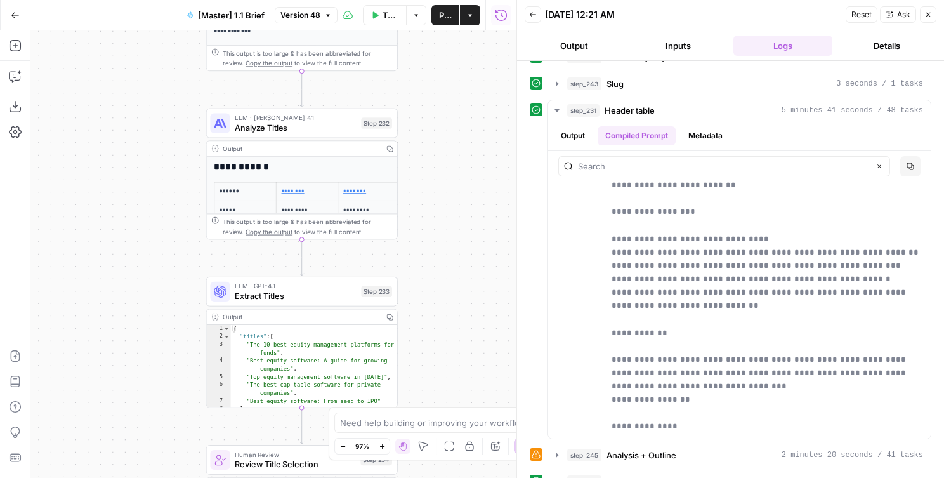
drag, startPoint x: 445, startPoint y: 263, endPoint x: 445, endPoint y: 379, distance: 115.5
click at [445, 379] on div "true false true false Workflow Set Inputs Inputs Run Code · Python Get SERP Par…" at bounding box center [273, 253] width 486 height 447
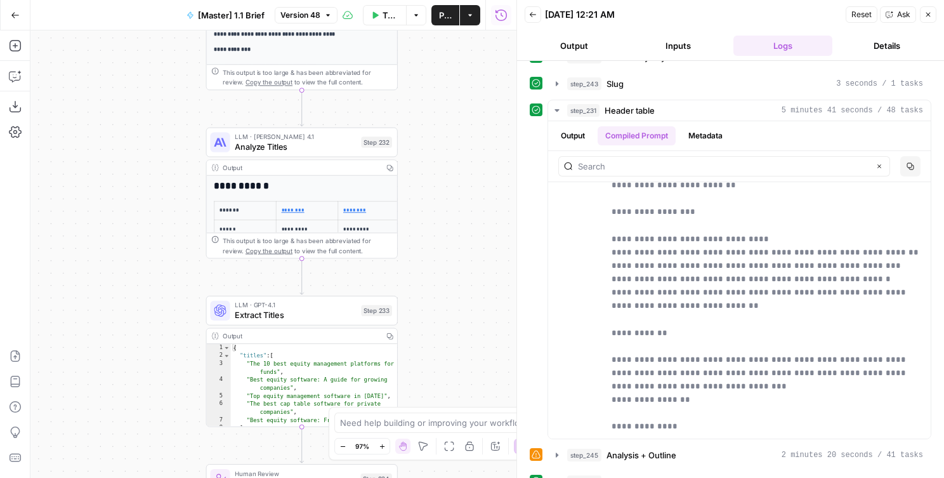
drag, startPoint x: 445, startPoint y: 185, endPoint x: 445, endPoint y: 310, distance: 125.0
click at [445, 310] on div "true false true false Workflow Set Inputs Inputs Run Code · Python Get SERP Par…" at bounding box center [273, 253] width 486 height 447
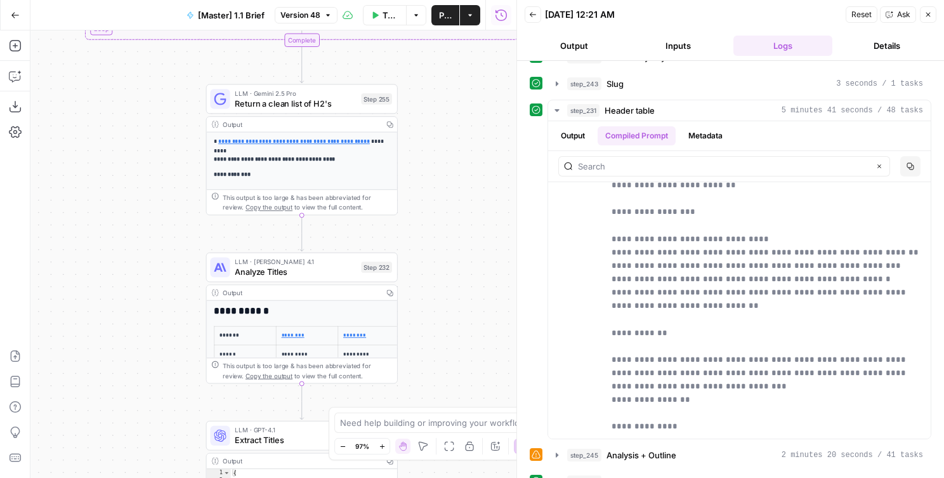
drag, startPoint x: 448, startPoint y: 183, endPoint x: 448, endPoint y: 206, distance: 22.2
click at [448, 205] on div "true false true false Workflow Set Inputs Inputs Run Code · Python Get SERP Par…" at bounding box center [273, 253] width 486 height 447
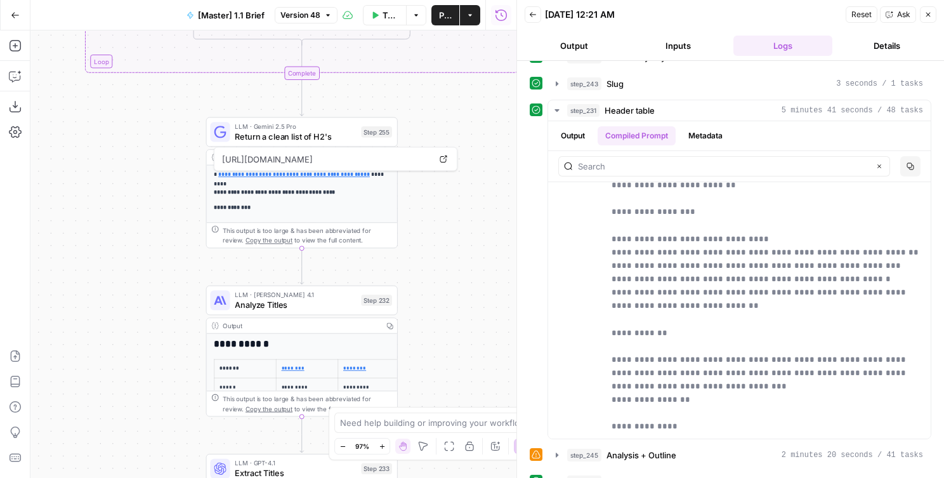
click at [442, 148] on div "[URL][DOMAIN_NAME] Open in a new tab" at bounding box center [336, 159] width 244 height 24
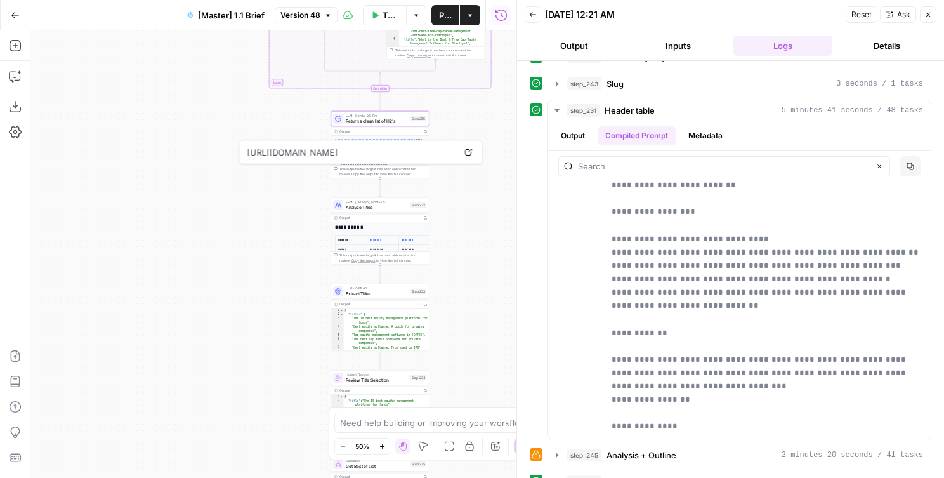
drag, startPoint x: 473, startPoint y: 290, endPoint x: 395, endPoint y: 128, distance: 180.5
click at [395, 128] on div "false true true false Workflow Set Inputs Inputs Run Code · Python Get SERP Par…" at bounding box center [273, 253] width 486 height 447
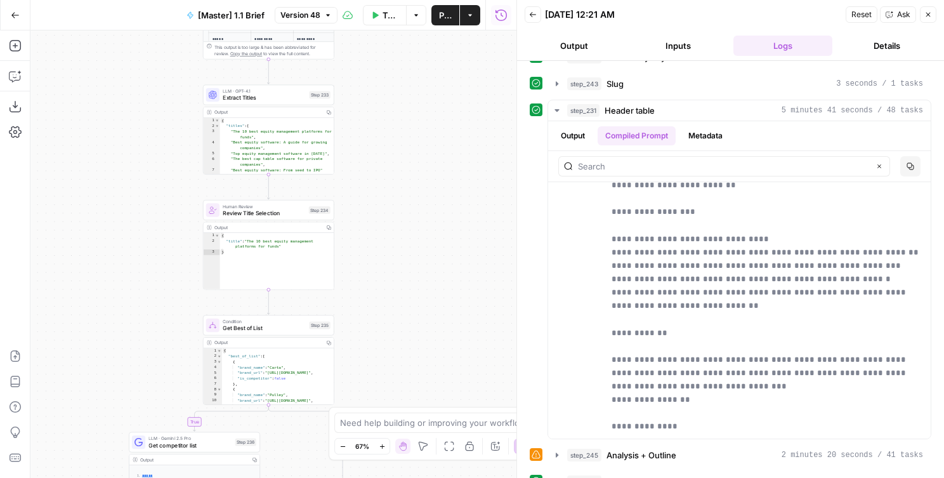
click at [398, 63] on div "false true true false Workflow Set Inputs Inputs Run Code · Python Get SERP Par…" at bounding box center [273, 253] width 486 height 447
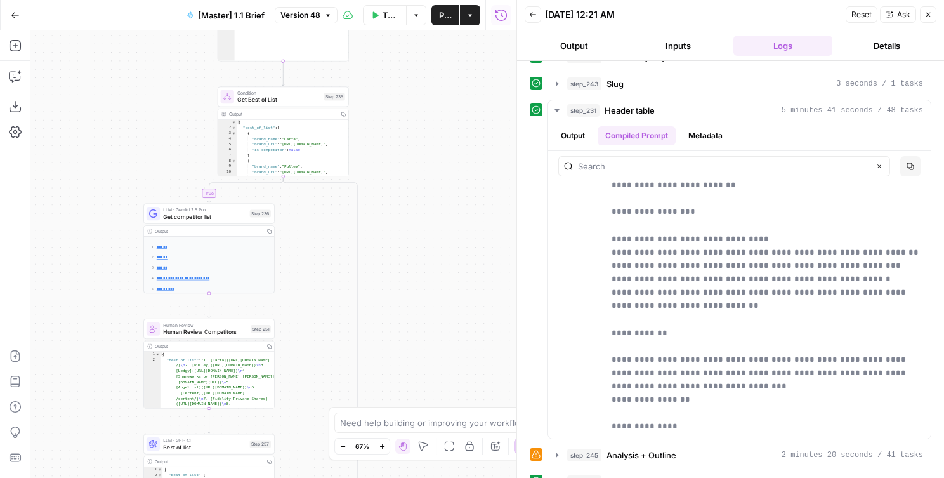
drag, startPoint x: 400, startPoint y: 358, endPoint x: 402, endPoint y: 102, distance: 256.4
click at [402, 102] on div "false true true false Workflow Set Inputs Inputs Run Code · Python Get SERP Par…" at bounding box center [273, 253] width 486 height 447
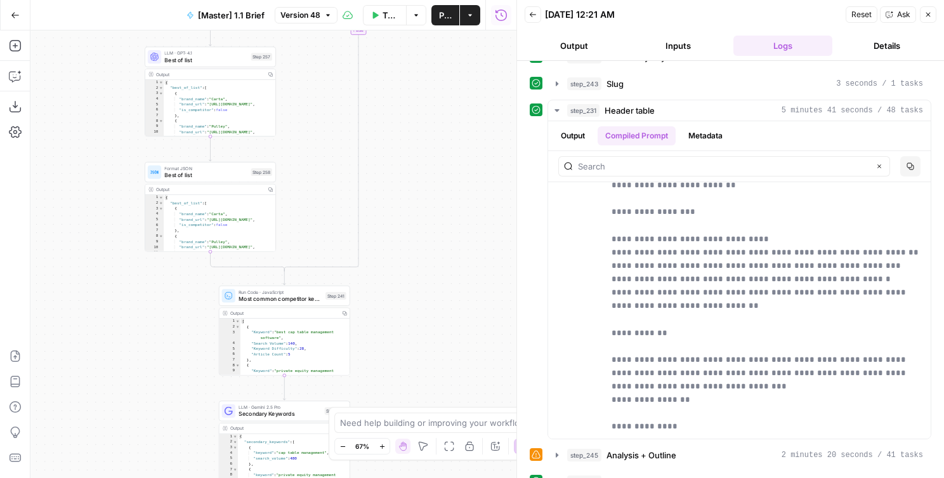
click at [402, 166] on div "false true true false Workflow Set Inputs Inputs Run Code · Python Get SERP Par…" at bounding box center [273, 253] width 486 height 447
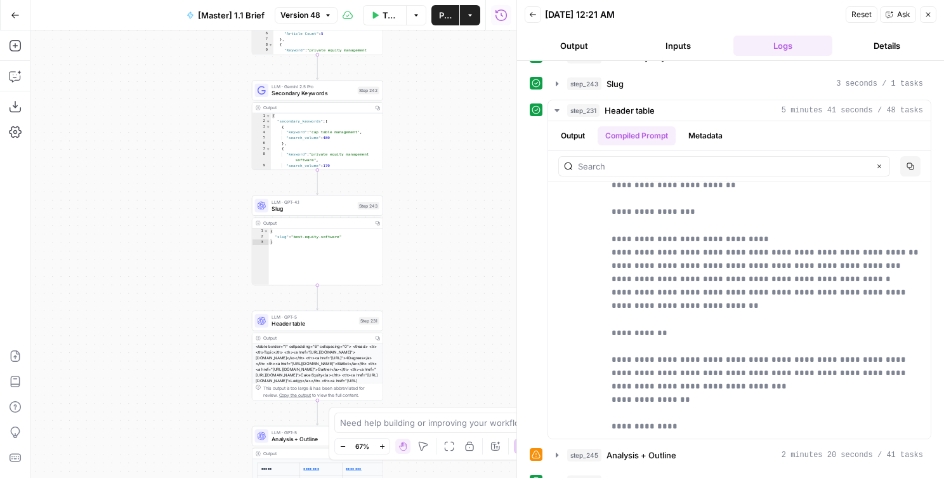
drag, startPoint x: 402, startPoint y: 214, endPoint x: 436, endPoint y: 88, distance: 130.7
click at [436, 88] on div "false true true false Workflow Set Inputs Inputs Run Code · Python Get SERP Par…" at bounding box center [273, 253] width 486 height 447
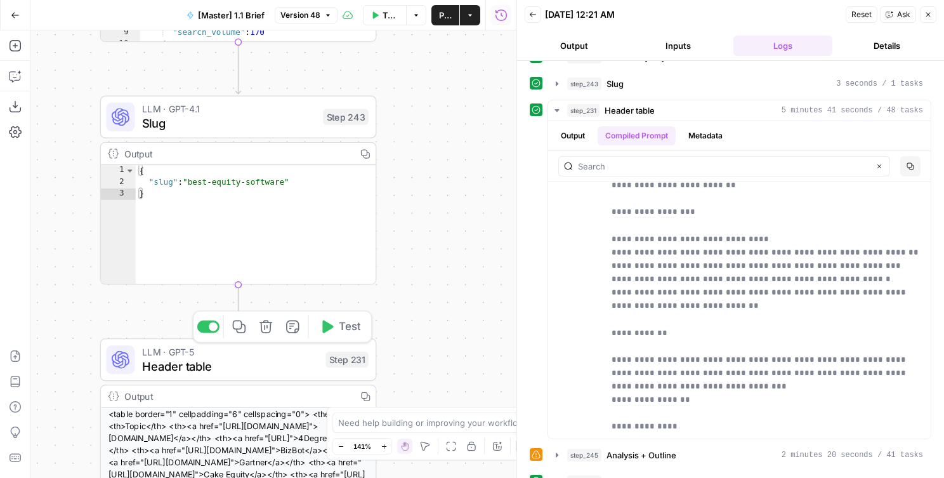
click at [260, 363] on span "Header table" at bounding box center [230, 366] width 176 height 18
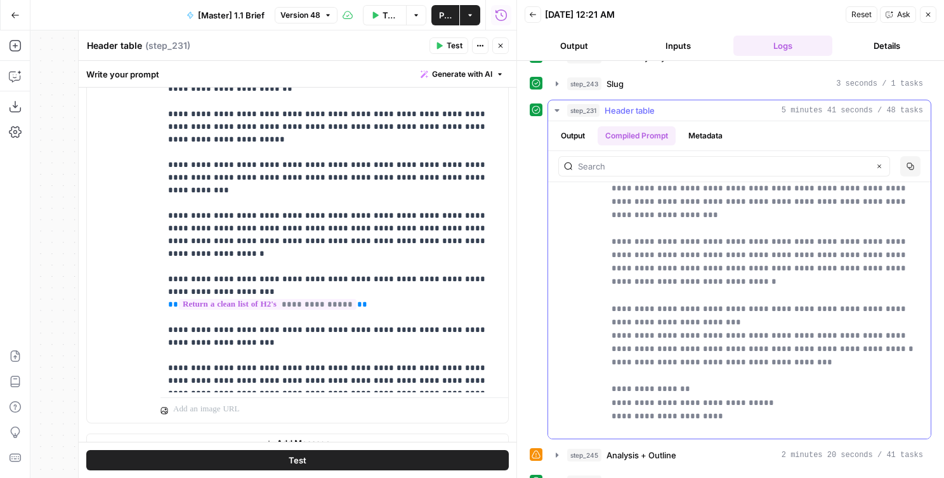
scroll to position [0, 0]
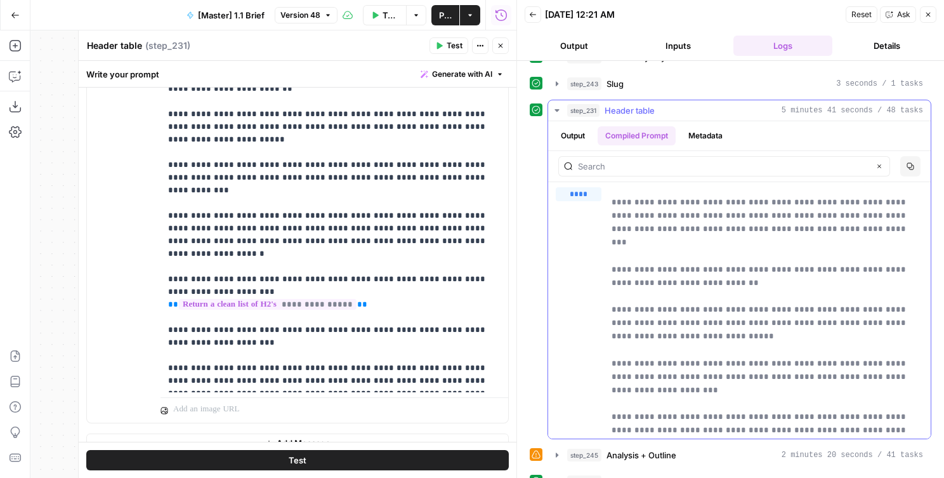
click at [571, 133] on button "Output" at bounding box center [572, 135] width 39 height 19
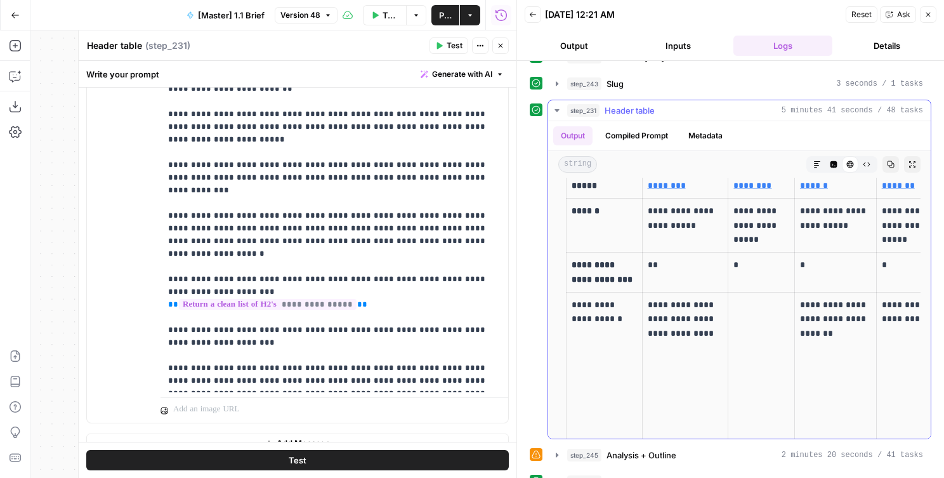
scroll to position [17, 0]
click at [204, 339] on p "**********" at bounding box center [334, 203] width 333 height 368
click at [314, 347] on p "**********" at bounding box center [334, 203] width 333 height 368
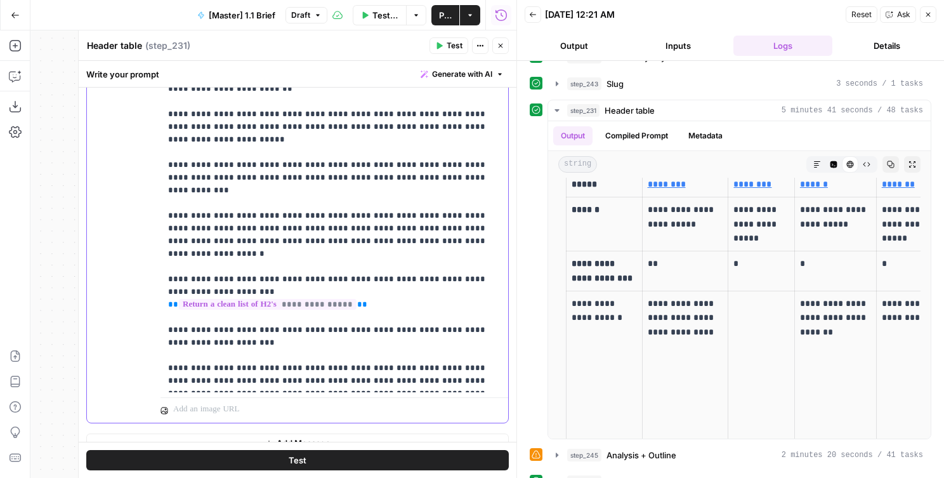
click at [291, 367] on p "**********" at bounding box center [334, 203] width 333 height 368
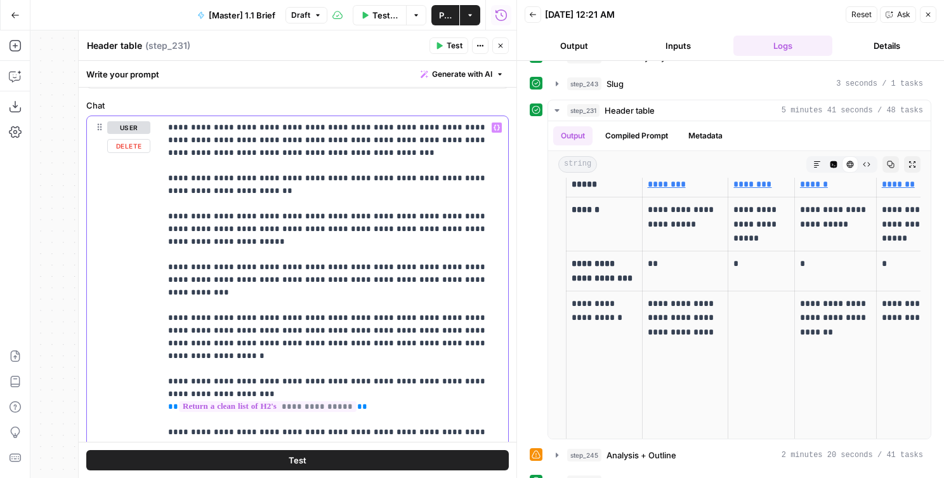
scroll to position [115, 0]
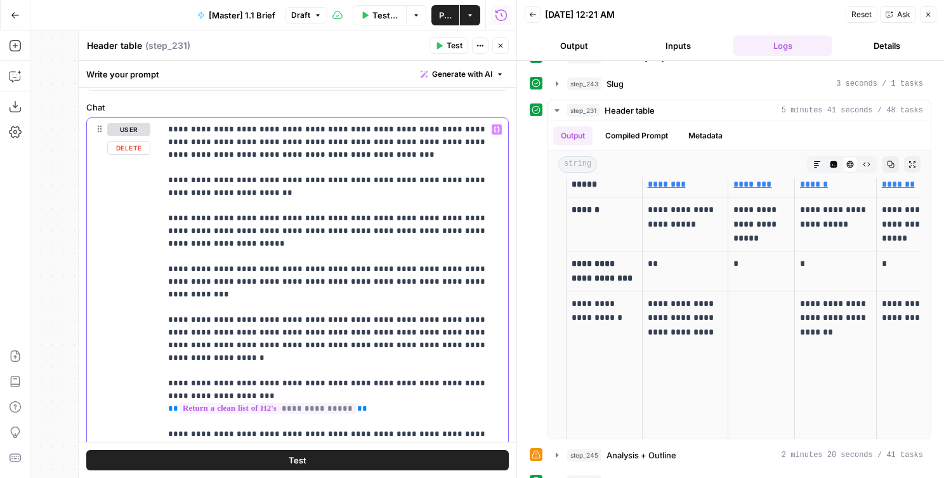
click at [286, 230] on p "**********" at bounding box center [334, 307] width 333 height 368
click at [282, 228] on p "**********" at bounding box center [334, 307] width 333 height 368
copy p "**********"
drag, startPoint x: 282, startPoint y: 246, endPoint x: 293, endPoint y: 246, distance: 11.4
click at [293, 246] on p "**********" at bounding box center [334, 307] width 333 height 368
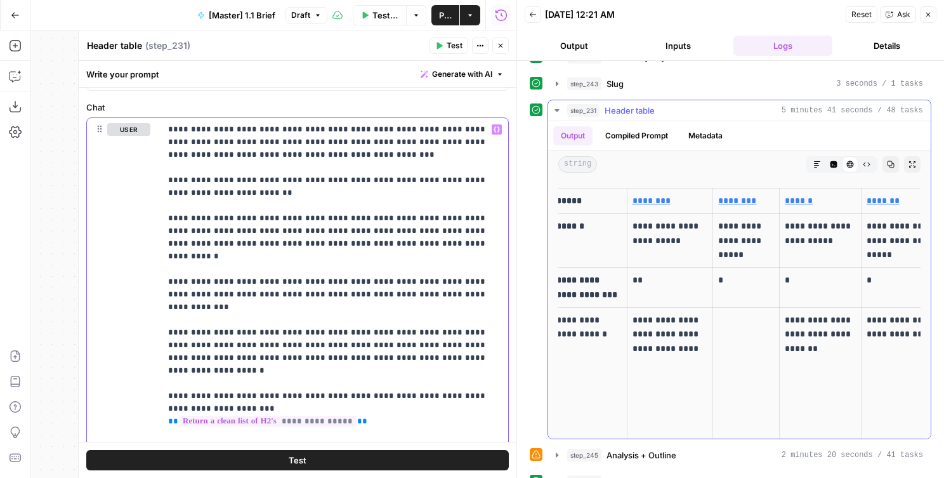
scroll to position [0, 0]
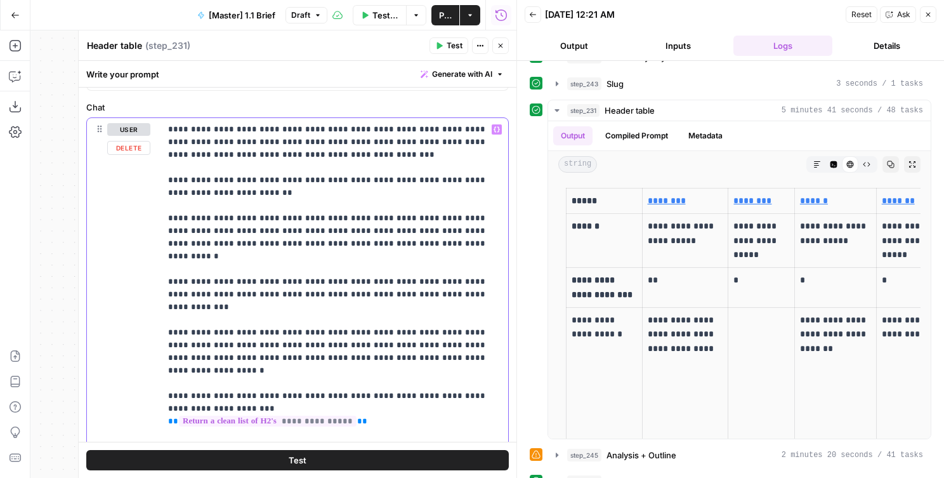
click at [308, 327] on p "**********" at bounding box center [334, 307] width 333 height 368
click at [272, 305] on p "**********" at bounding box center [334, 307] width 333 height 368
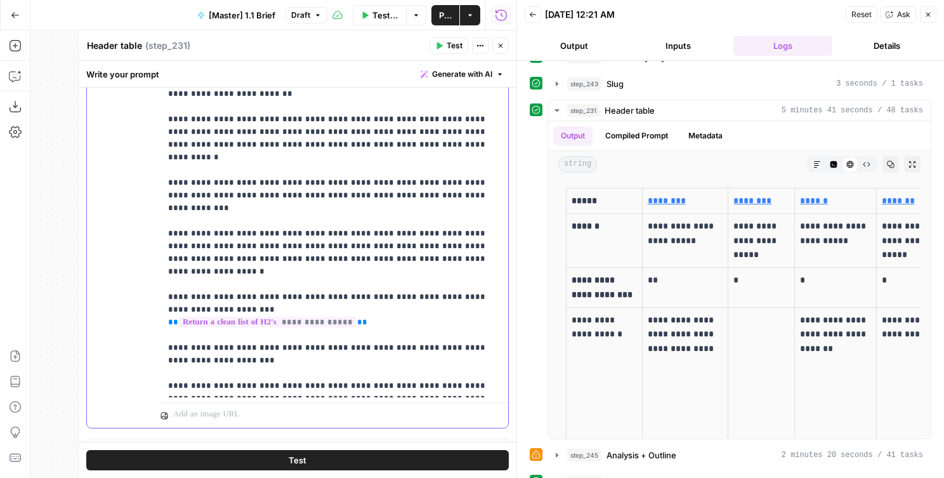
scroll to position [220, 0]
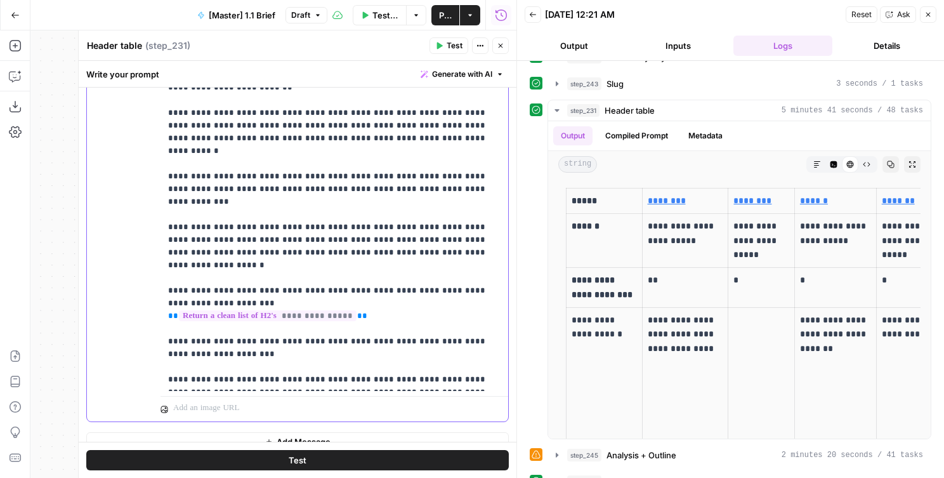
click at [392, 328] on p "**********" at bounding box center [334, 202] width 333 height 368
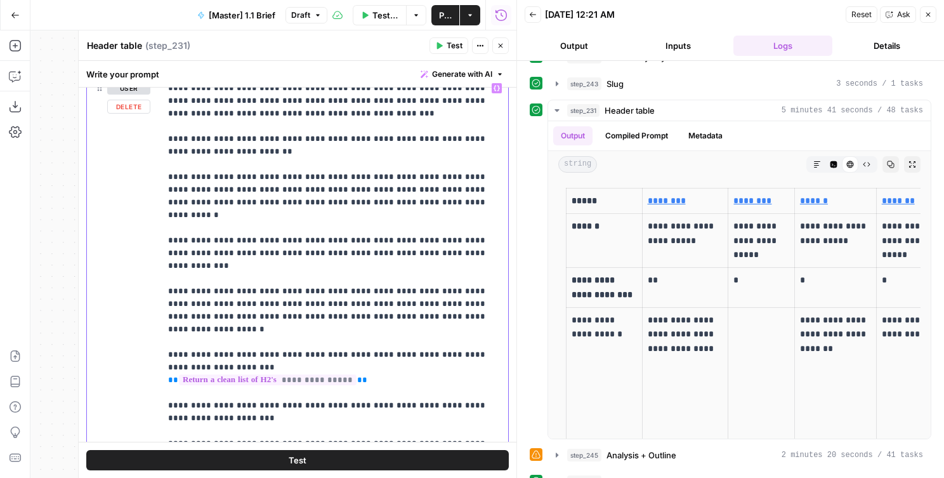
scroll to position [137, 0]
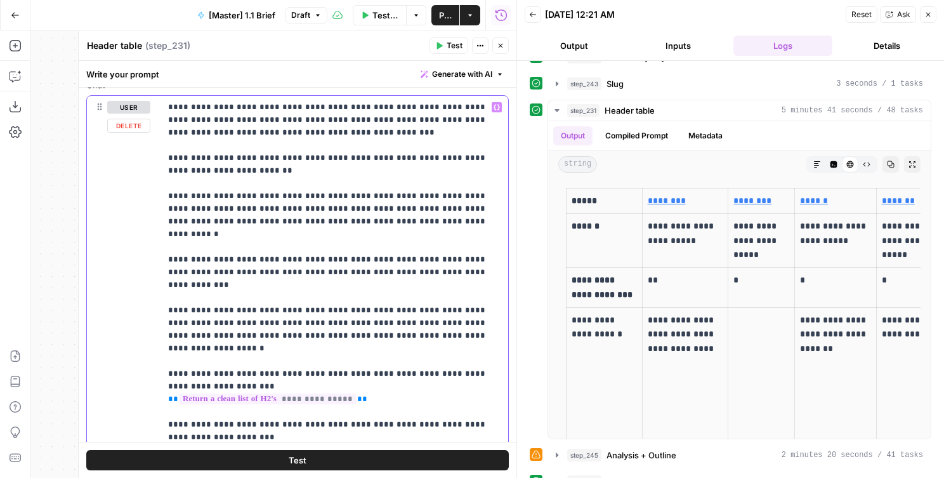
click at [407, 218] on p "**********" at bounding box center [334, 285] width 333 height 368
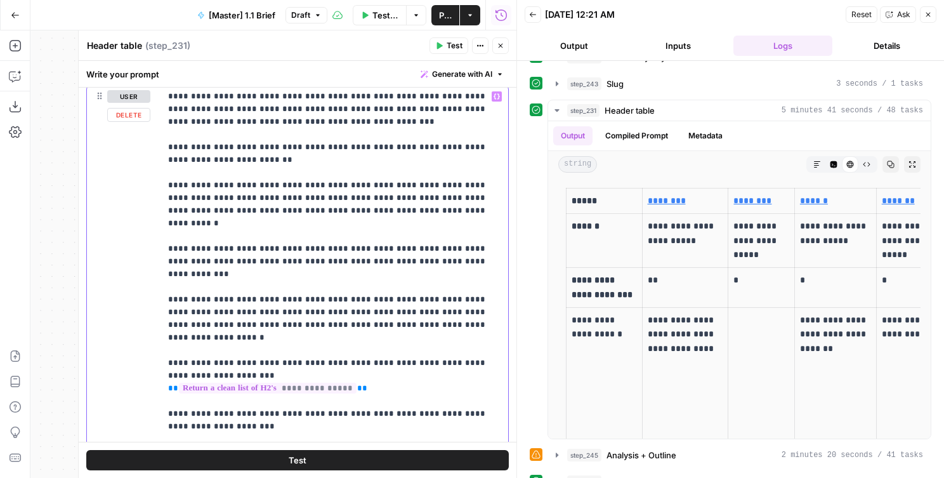
scroll to position [150, 0]
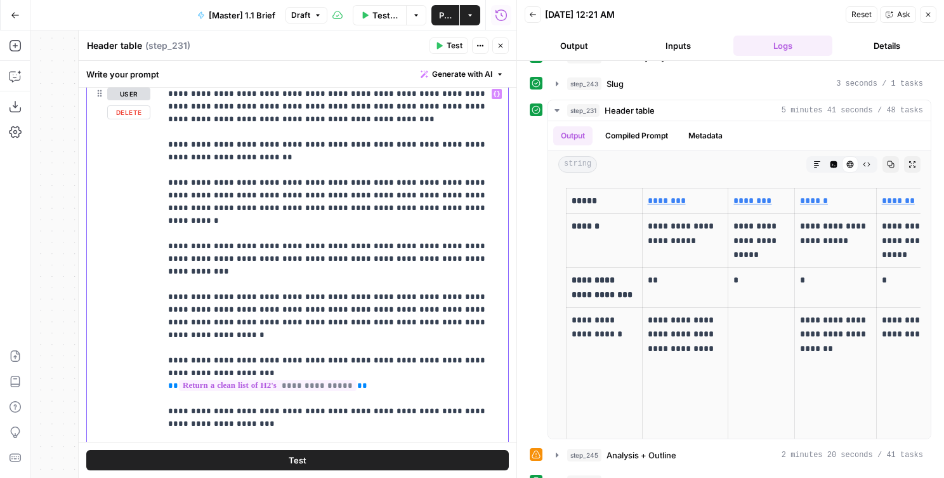
click at [462, 249] on p "**********" at bounding box center [334, 272] width 333 height 368
click at [425, 297] on p "**********" at bounding box center [334, 272] width 333 height 368
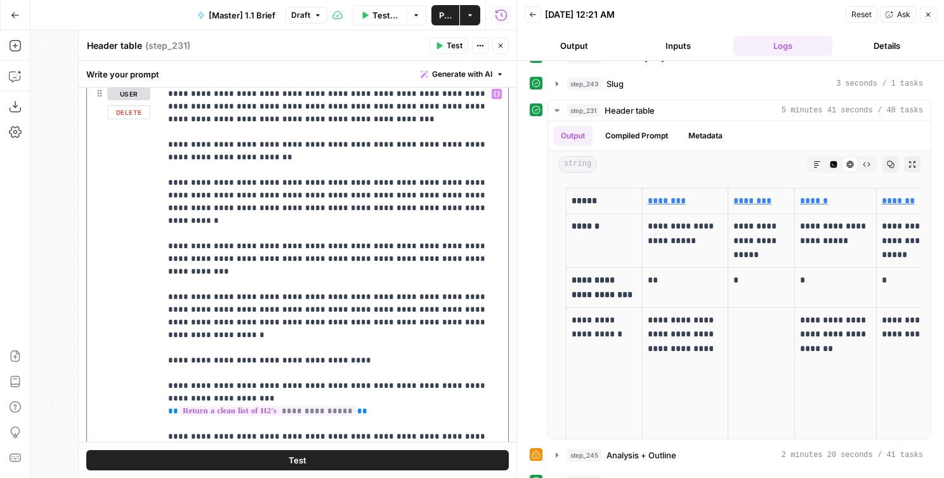
click at [197, 273] on p "**********" at bounding box center [334, 285] width 333 height 394
click at [351, 324] on p "**********" at bounding box center [334, 285] width 333 height 394
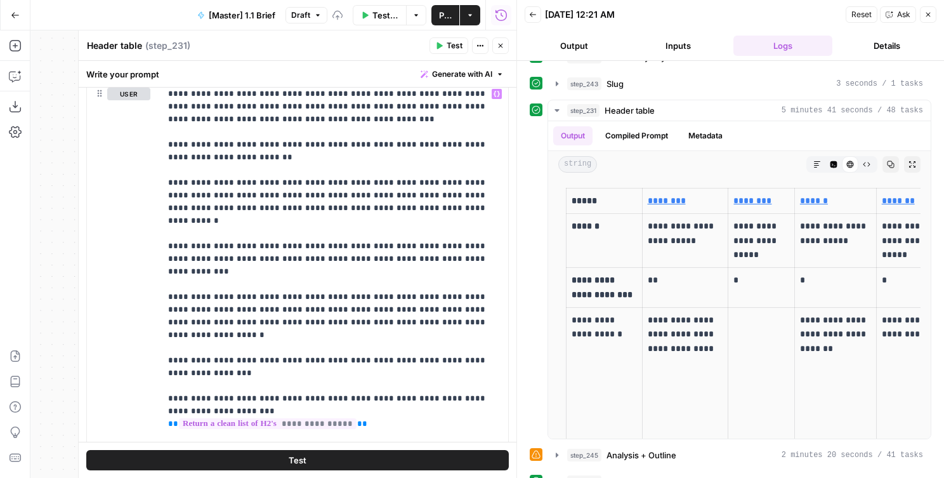
click at [265, 455] on button "Test" at bounding box center [297, 460] width 423 height 20
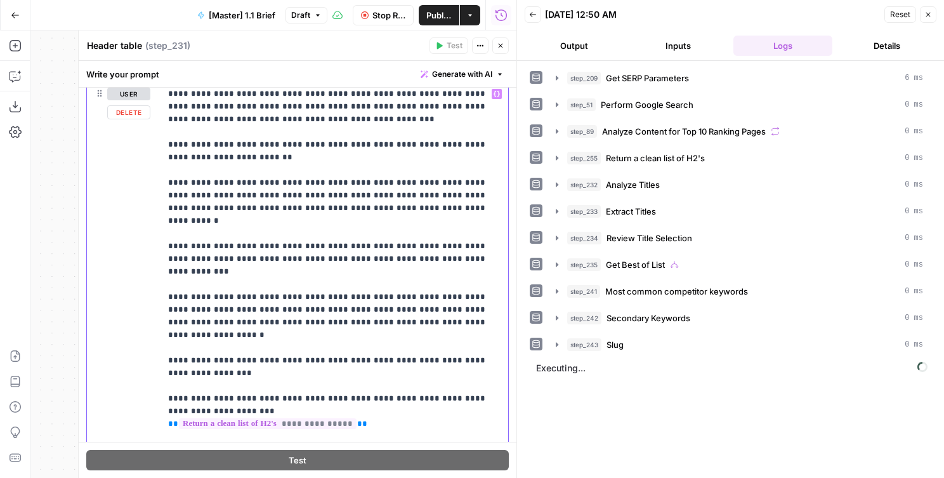
click at [169, 326] on p "**********" at bounding box center [334, 291] width 333 height 406
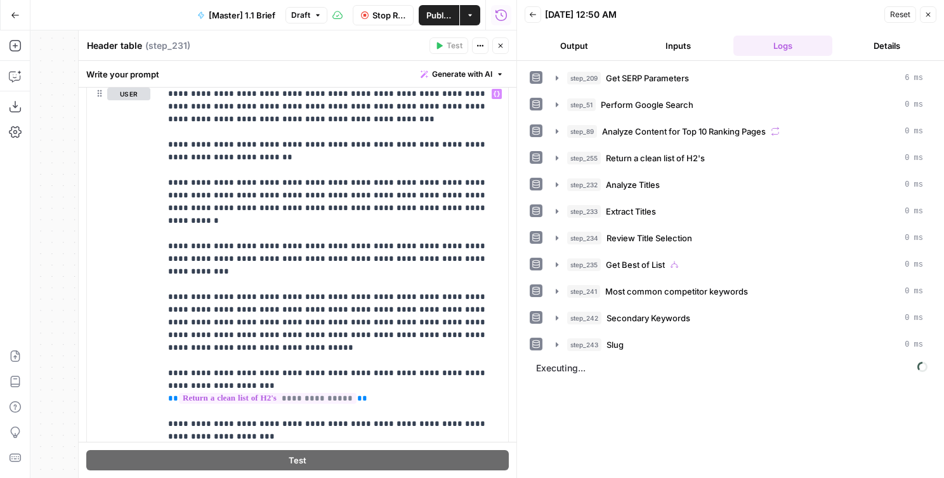
click at [587, 43] on button "Output" at bounding box center [574, 46] width 99 height 20
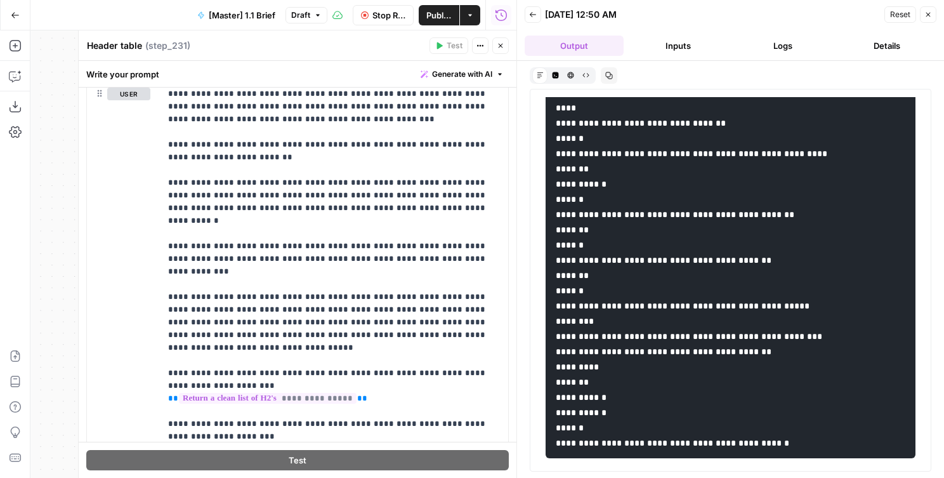
scroll to position [208, 0]
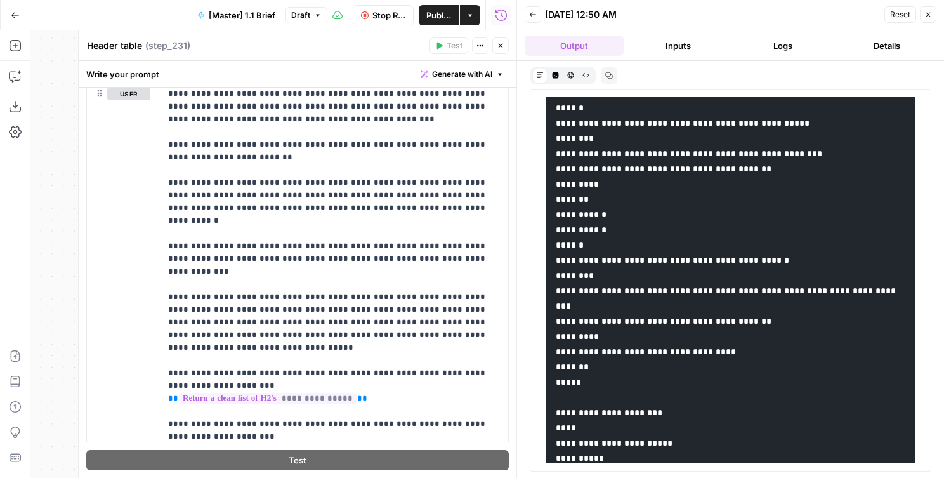
click at [572, 78] on button "HTML Viewer" at bounding box center [570, 74] width 15 height 15
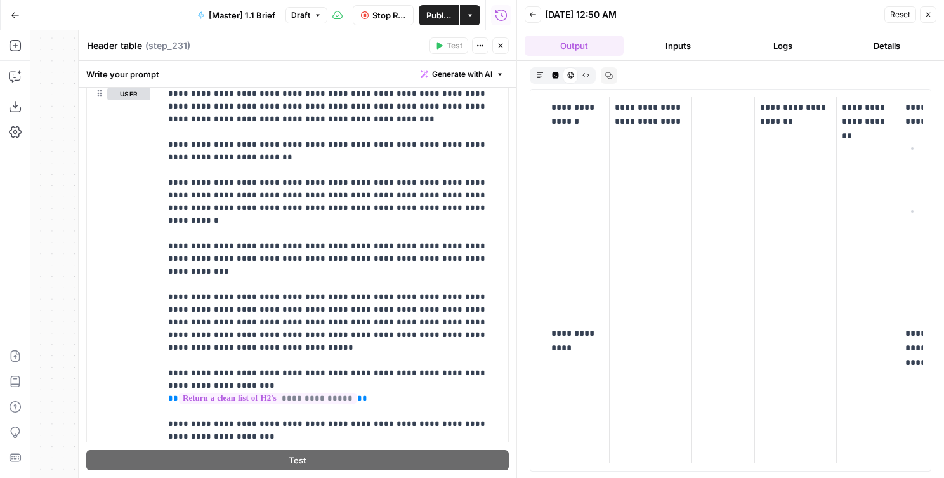
scroll to position [0, 0]
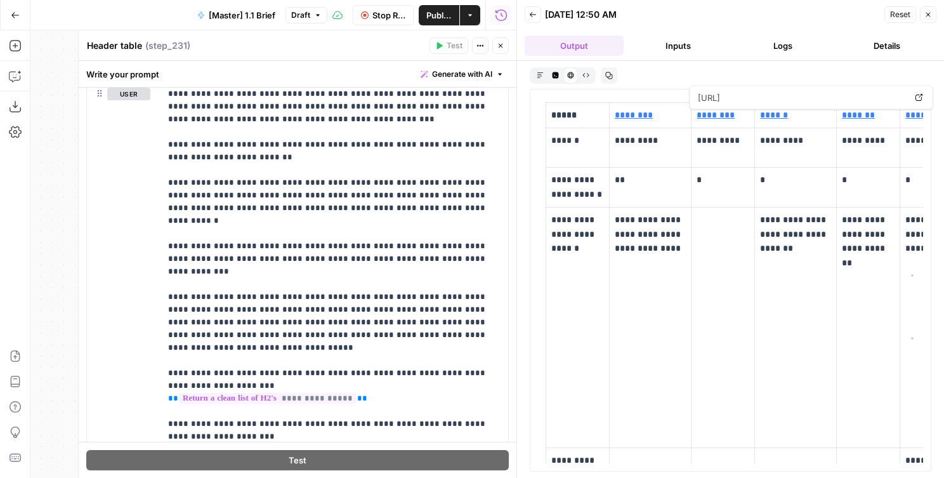
click at [717, 116] on link "********" at bounding box center [716, 114] width 38 height 9
click at [432, 10] on span "Publish" at bounding box center [439, 15] width 25 height 13
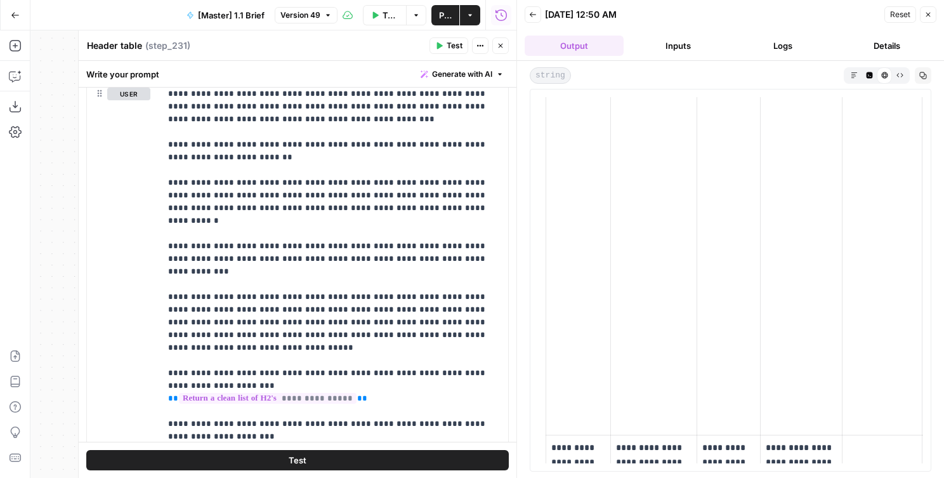
scroll to position [466, 0]
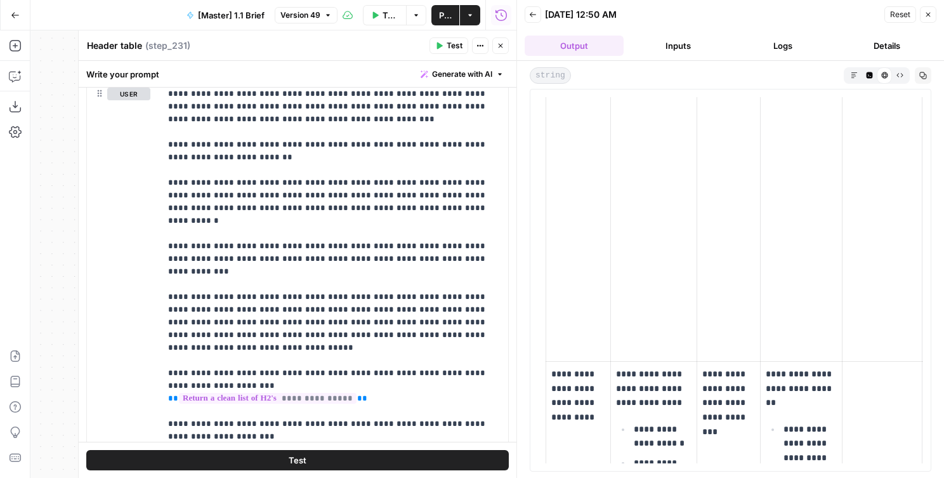
click at [499, 49] on icon "button" at bounding box center [501, 46] width 8 height 8
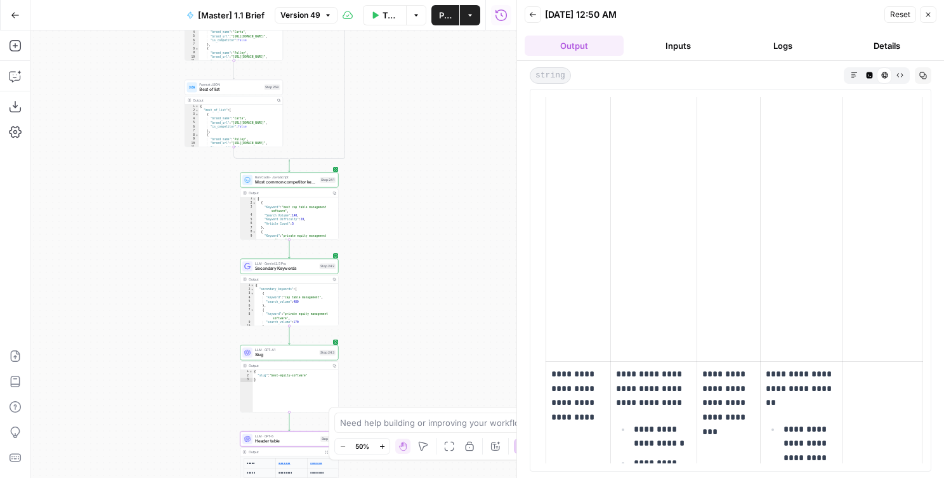
drag, startPoint x: 359, startPoint y: 138, endPoint x: 396, endPoint y: 322, distance: 187.7
click at [396, 322] on div "false true true false Workflow Set Inputs Inputs Run Code · Python Get SERP Par…" at bounding box center [273, 253] width 486 height 447
click at [437, 17] on button "Publish" at bounding box center [446, 15] width 28 height 20
